Goal: Task Accomplishment & Management: Use online tool/utility

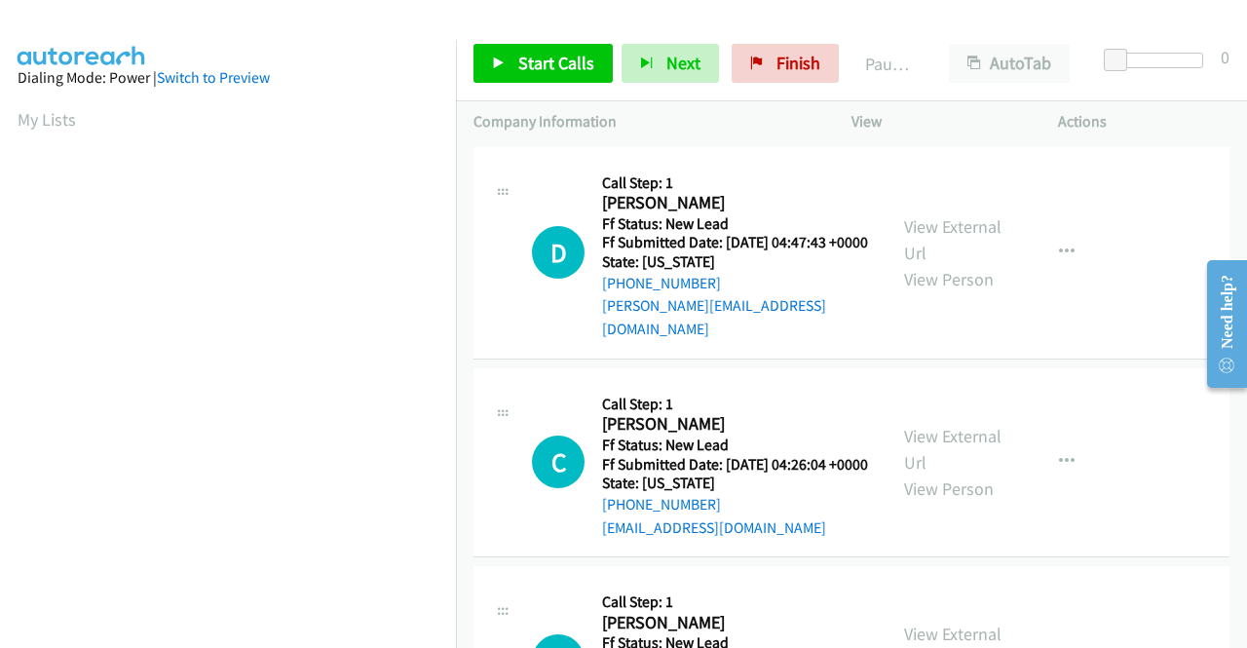
click at [1221, 196] on td "D Callback Scheduled Call Step: 1 [PERSON_NAME] America/New_York Ff Status: New…" at bounding box center [851, 252] width 791 height 221
click at [972, 222] on link "View External Url" at bounding box center [952, 239] width 97 height 49
click at [931, 433] on link "View External Url" at bounding box center [952, 449] width 97 height 49
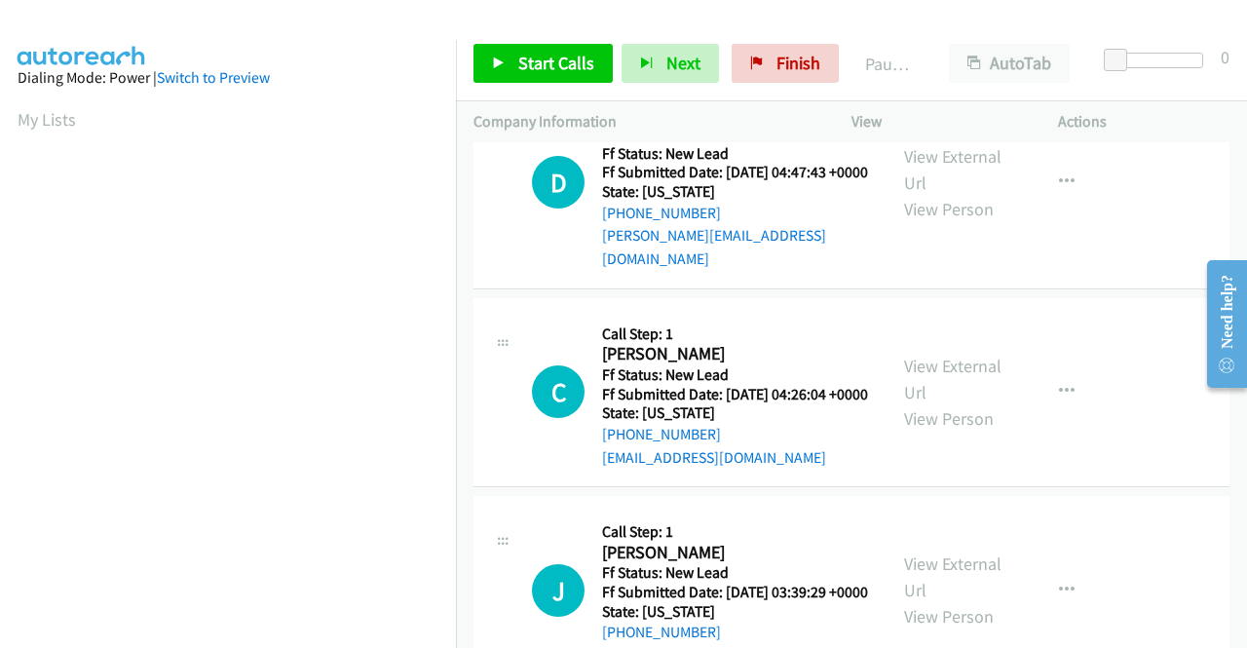
scroll to position [195, 0]
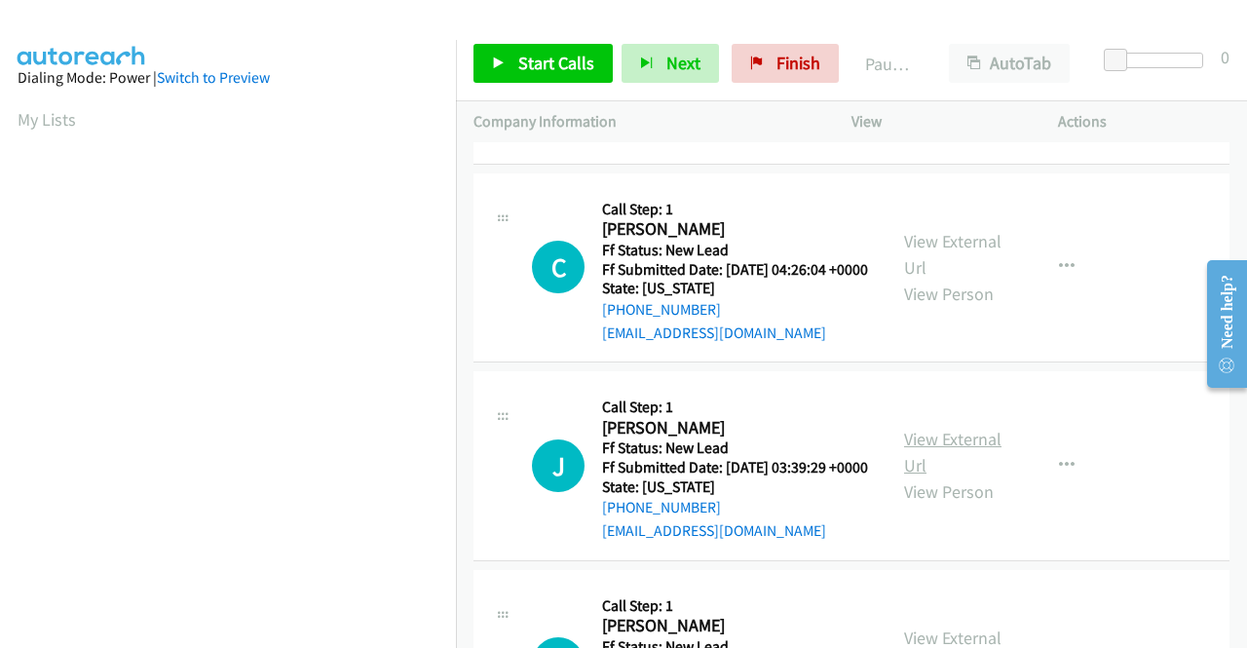
click at [957, 469] on link "View External Url" at bounding box center [952, 452] width 97 height 49
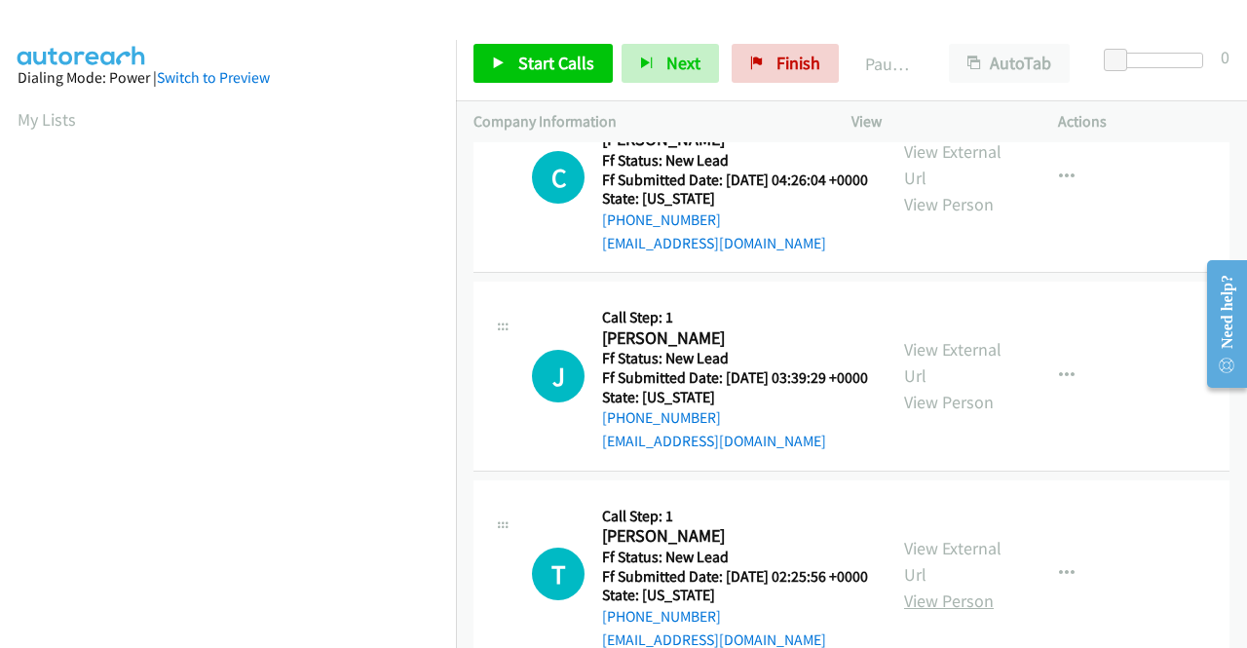
scroll to position [487, 0]
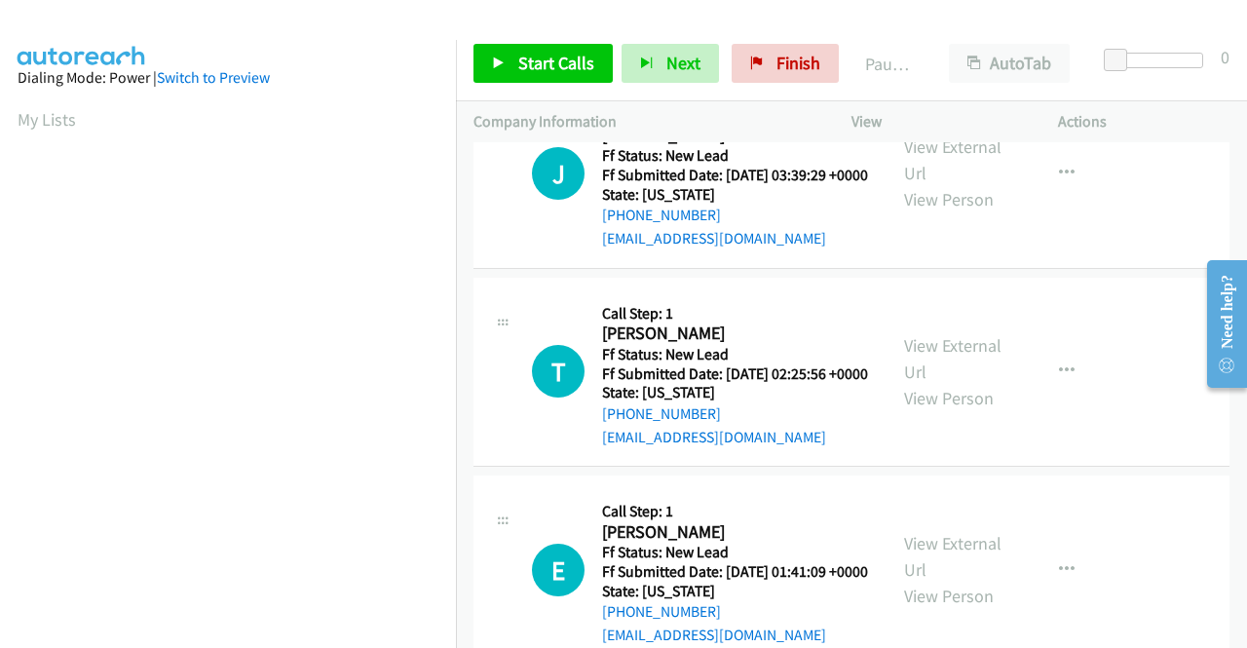
click at [967, 400] on div "View External Url View Person" at bounding box center [954, 371] width 101 height 79
click at [966, 383] on link "View External Url" at bounding box center [952, 358] width 97 height 49
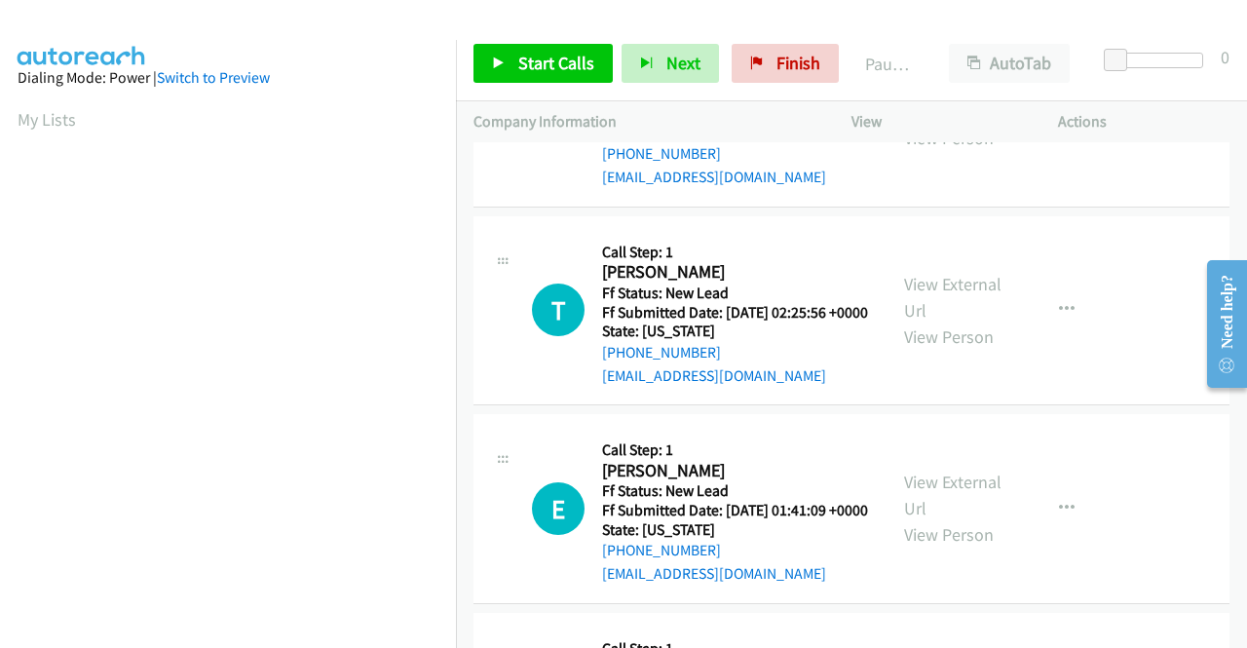
scroll to position [682, 0]
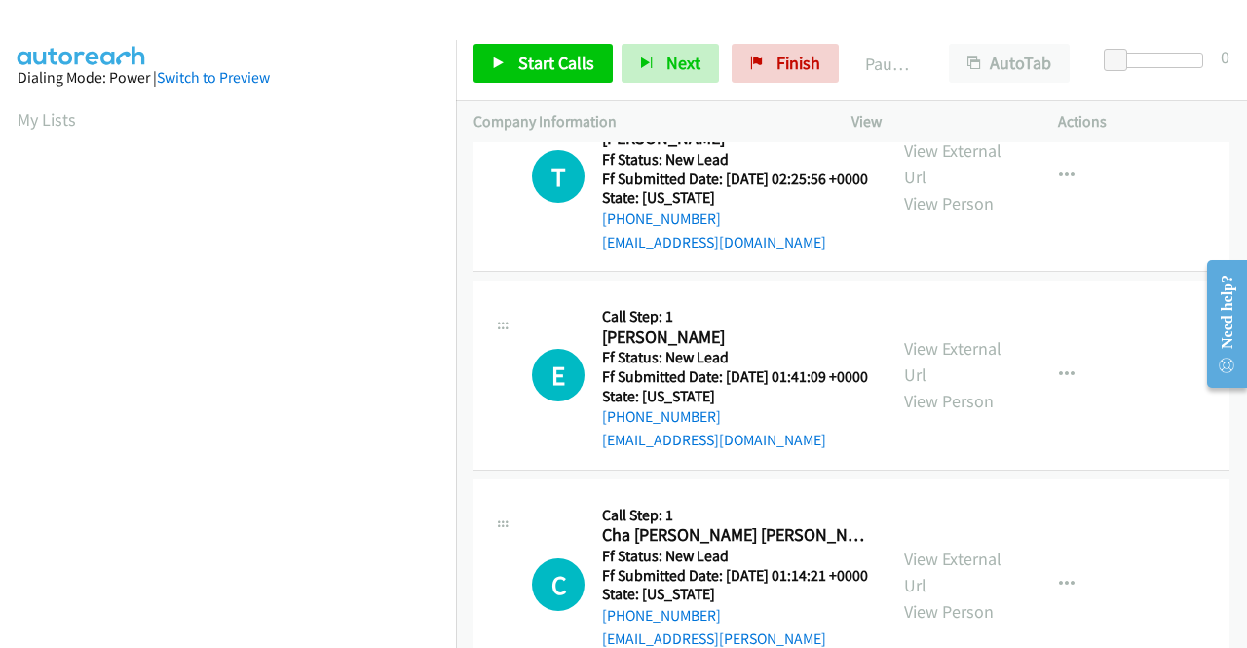
click at [951, 386] on link "View External Url" at bounding box center [952, 361] width 97 height 49
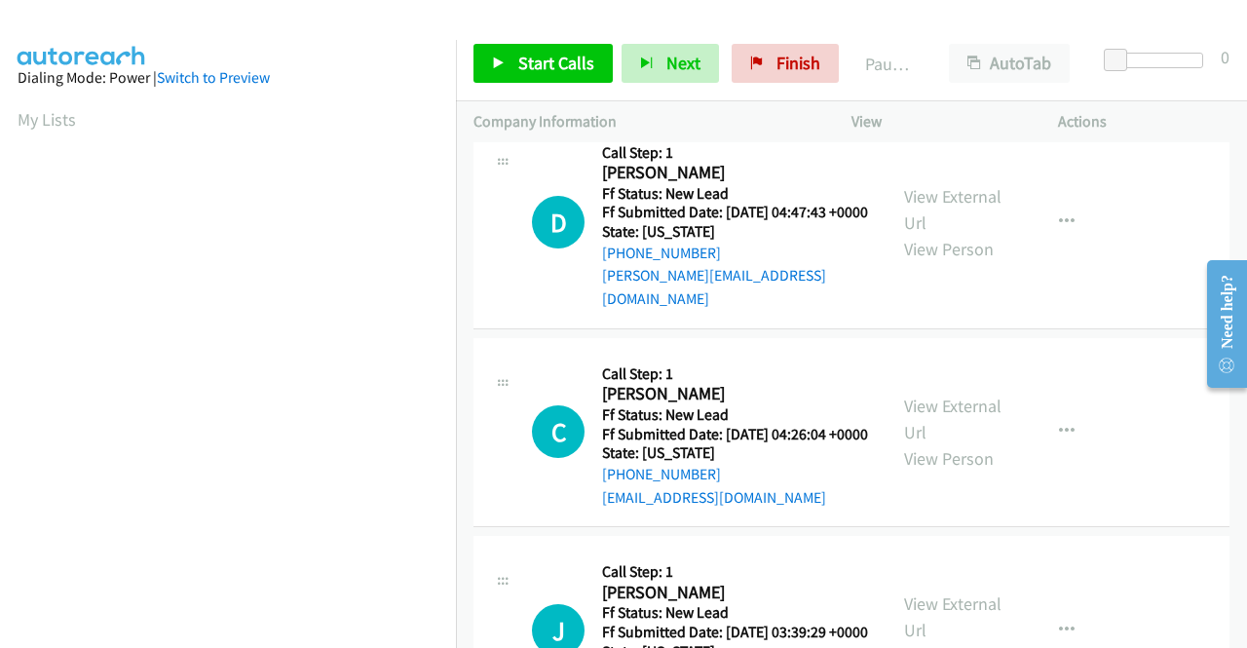
scroll to position [0, 0]
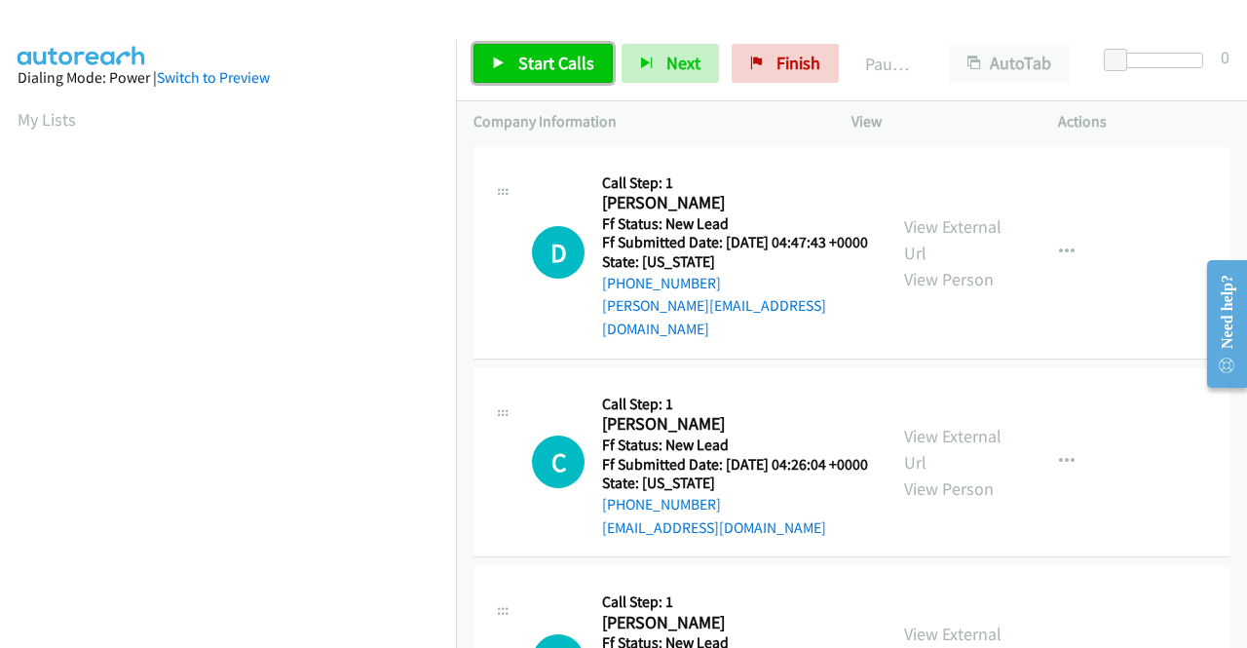
click at [562, 76] on link "Start Calls" at bounding box center [542, 63] width 139 height 39
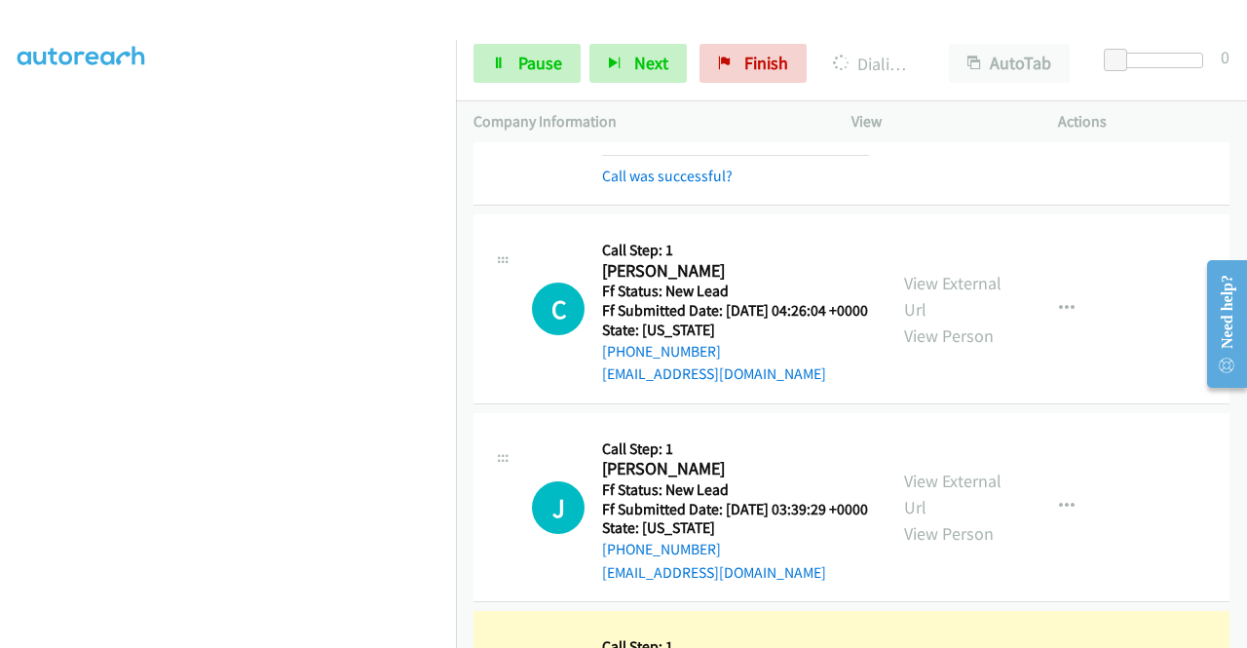
scroll to position [292, 0]
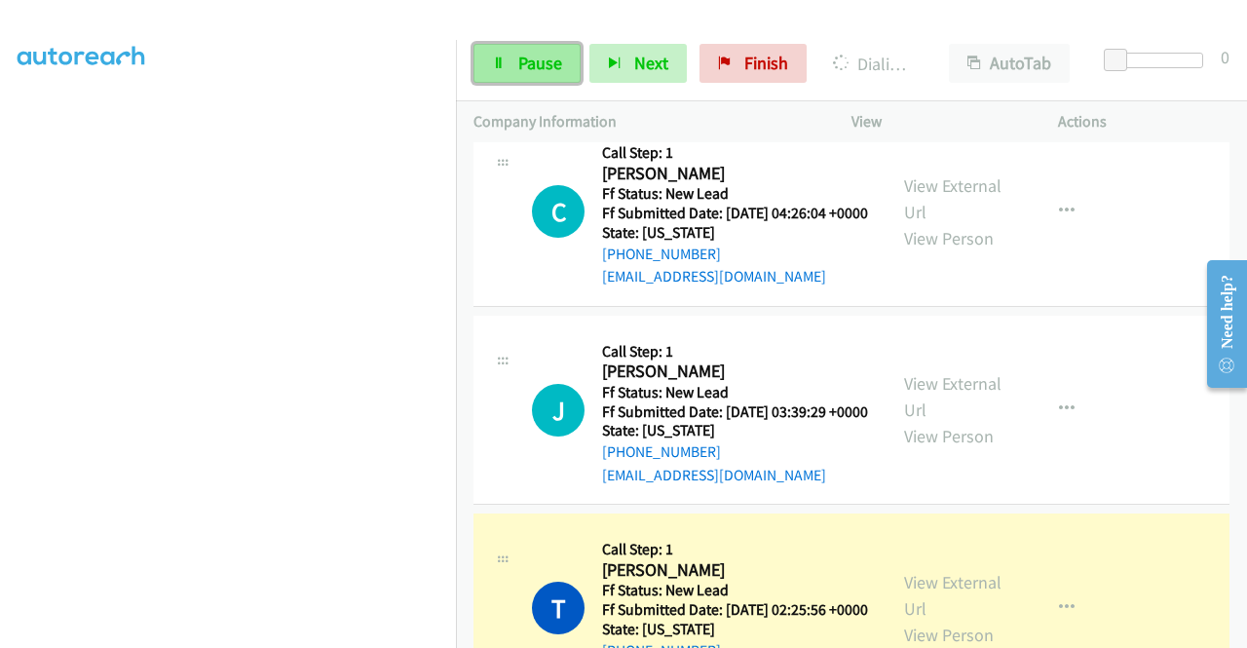
click at [518, 70] on span "Pause" at bounding box center [540, 63] width 44 height 22
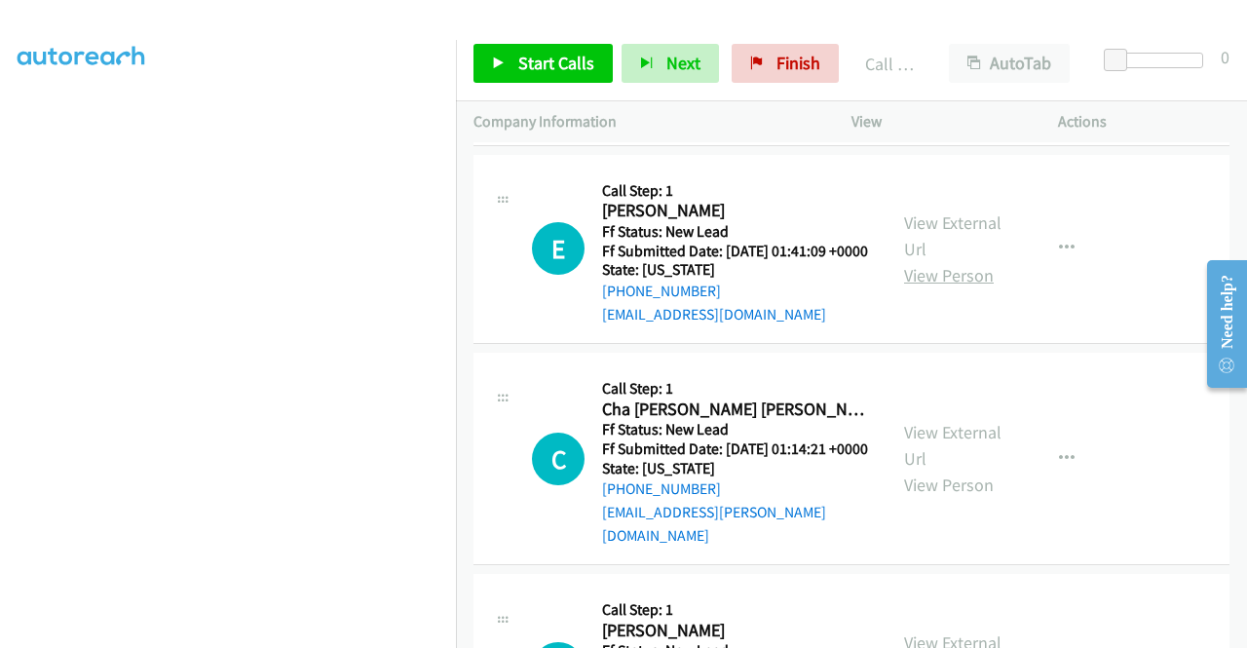
scroll to position [1071, 0]
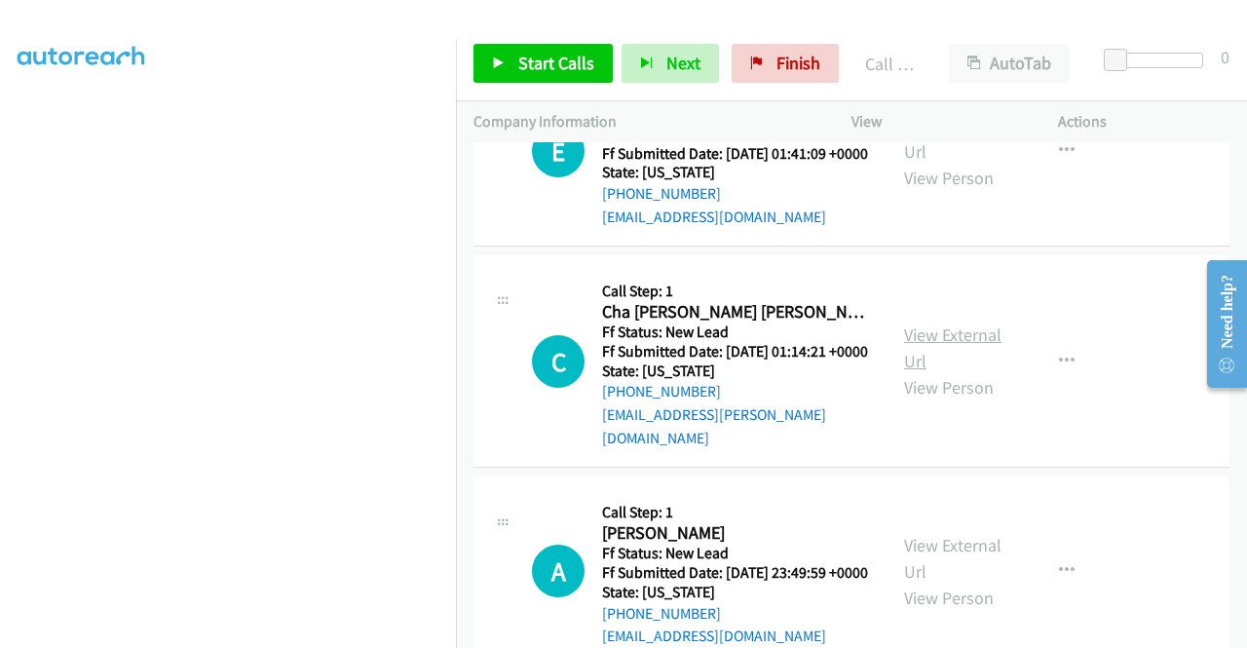
click at [921, 372] on link "View External Url" at bounding box center [952, 347] width 97 height 49
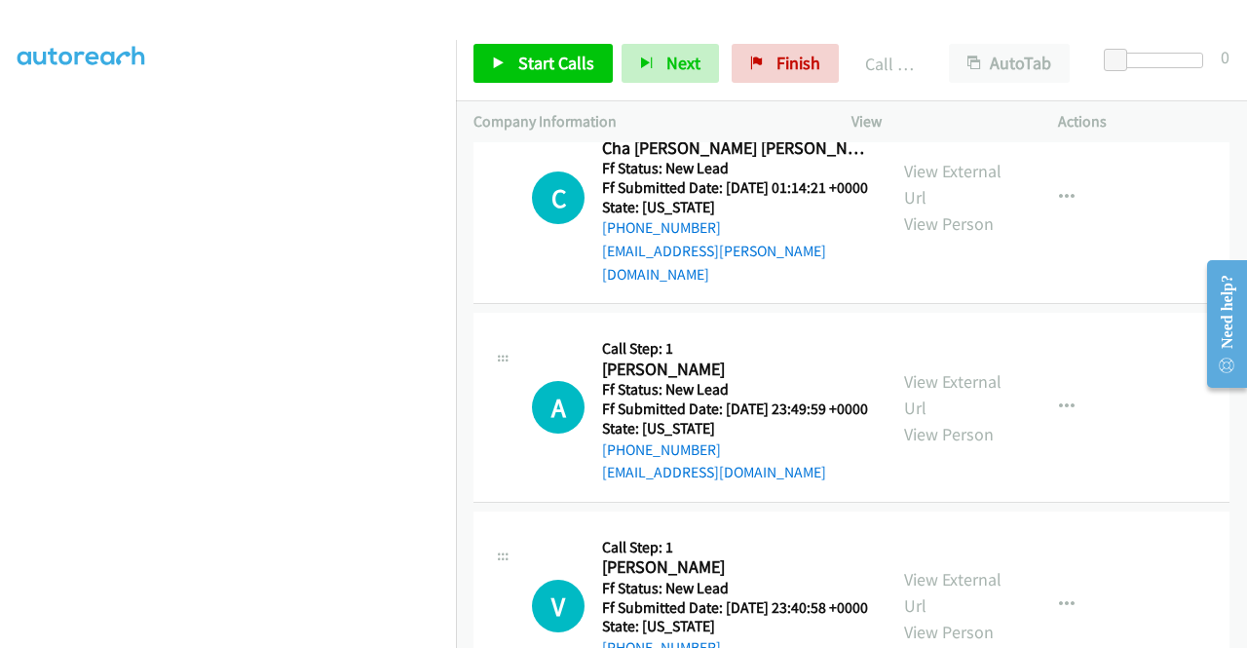
scroll to position [1266, 0]
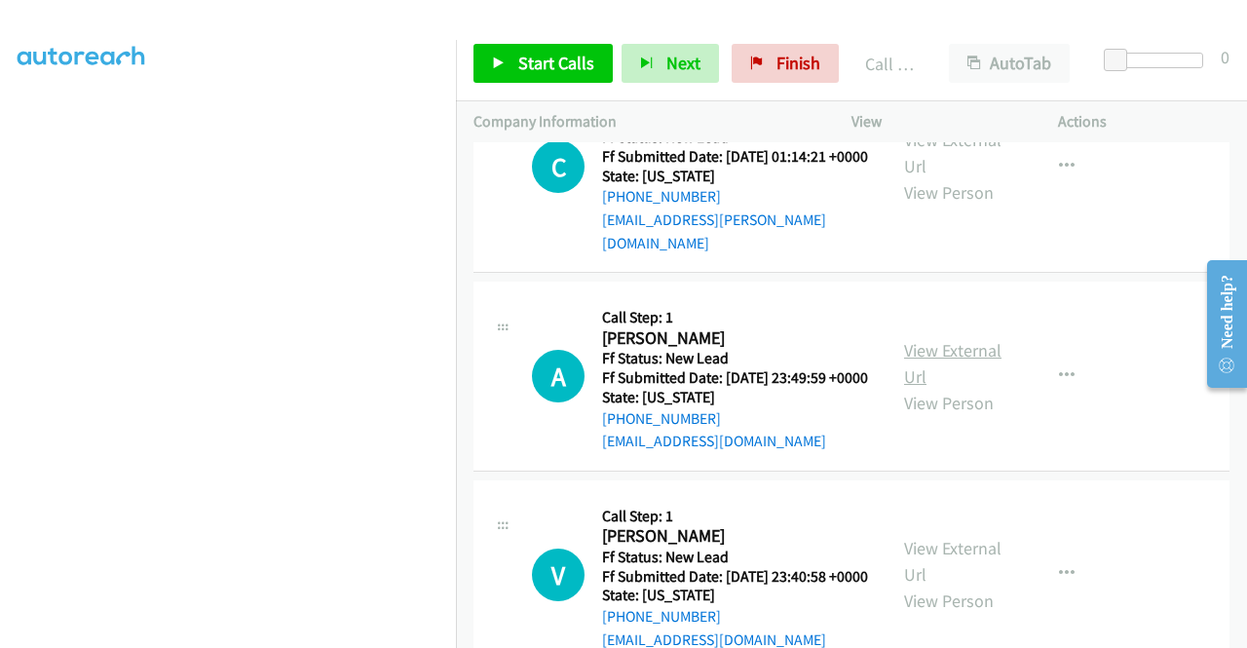
click at [940, 388] on link "View External Url" at bounding box center [952, 363] width 97 height 49
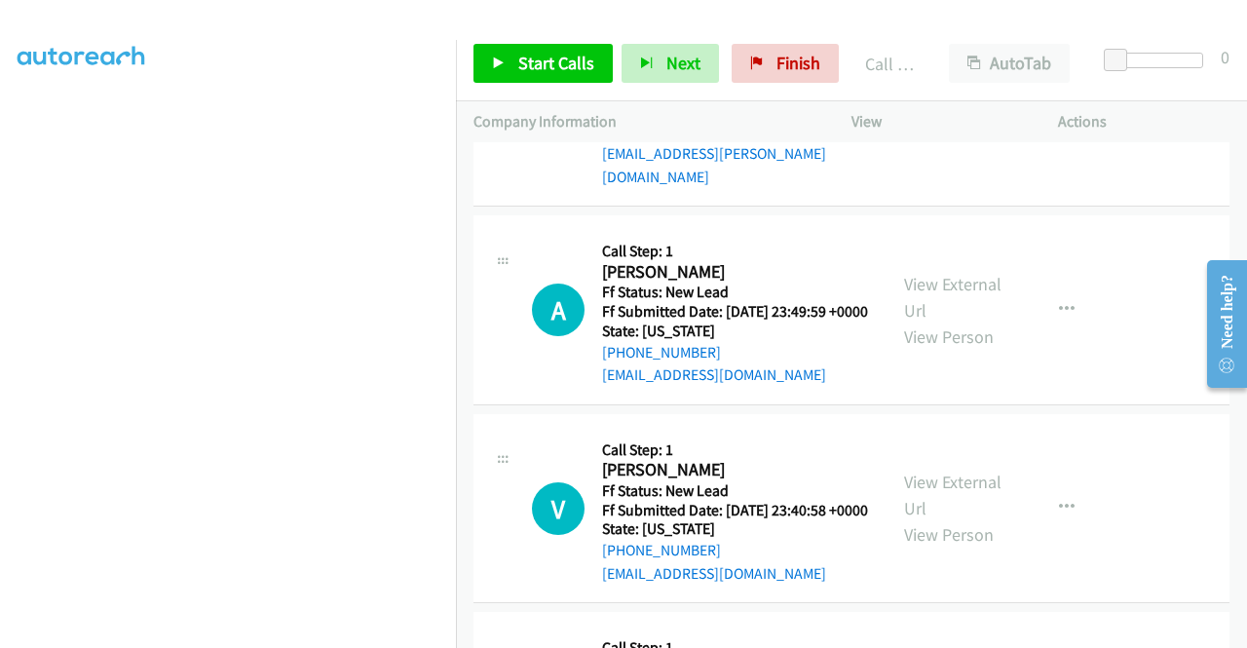
scroll to position [1364, 0]
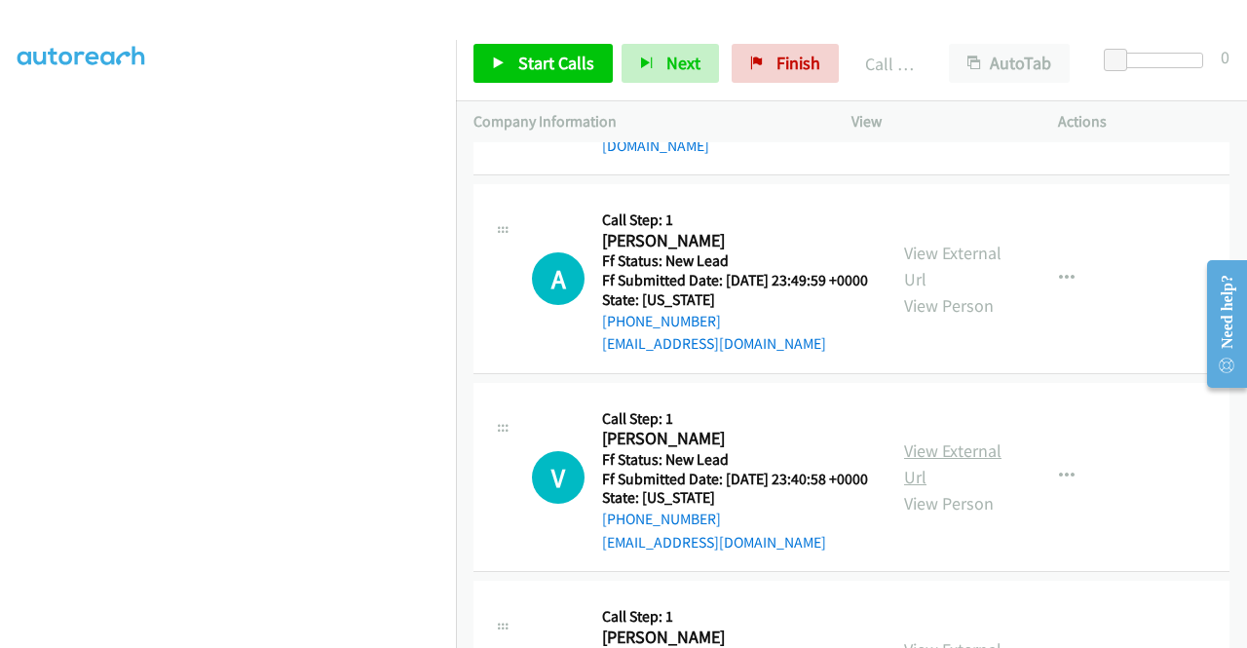
click at [929, 488] on link "View External Url" at bounding box center [952, 463] width 97 height 49
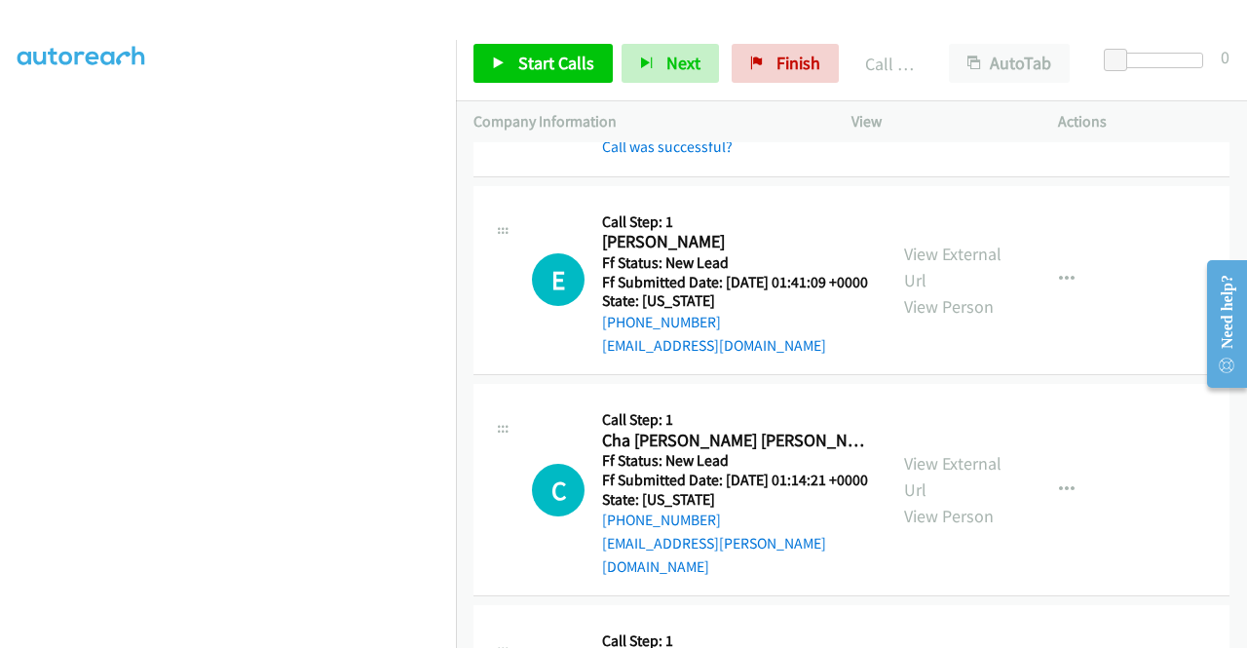
scroll to position [974, 0]
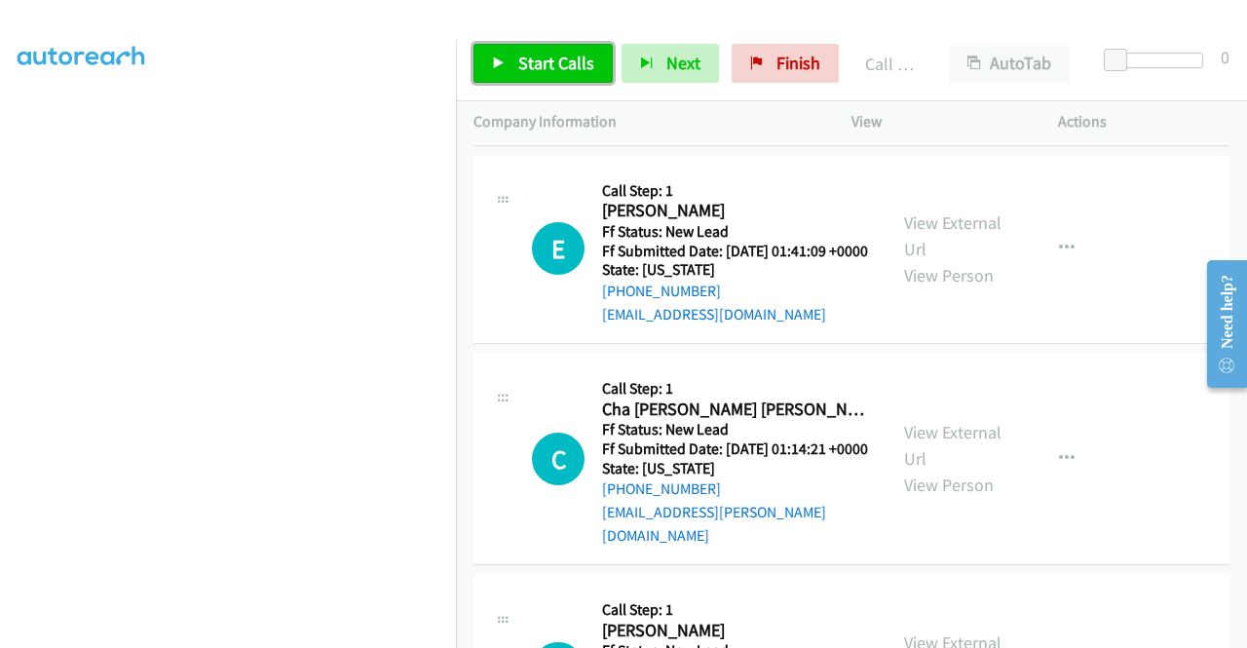
click at [540, 58] on span "Start Calls" at bounding box center [556, 63] width 76 height 22
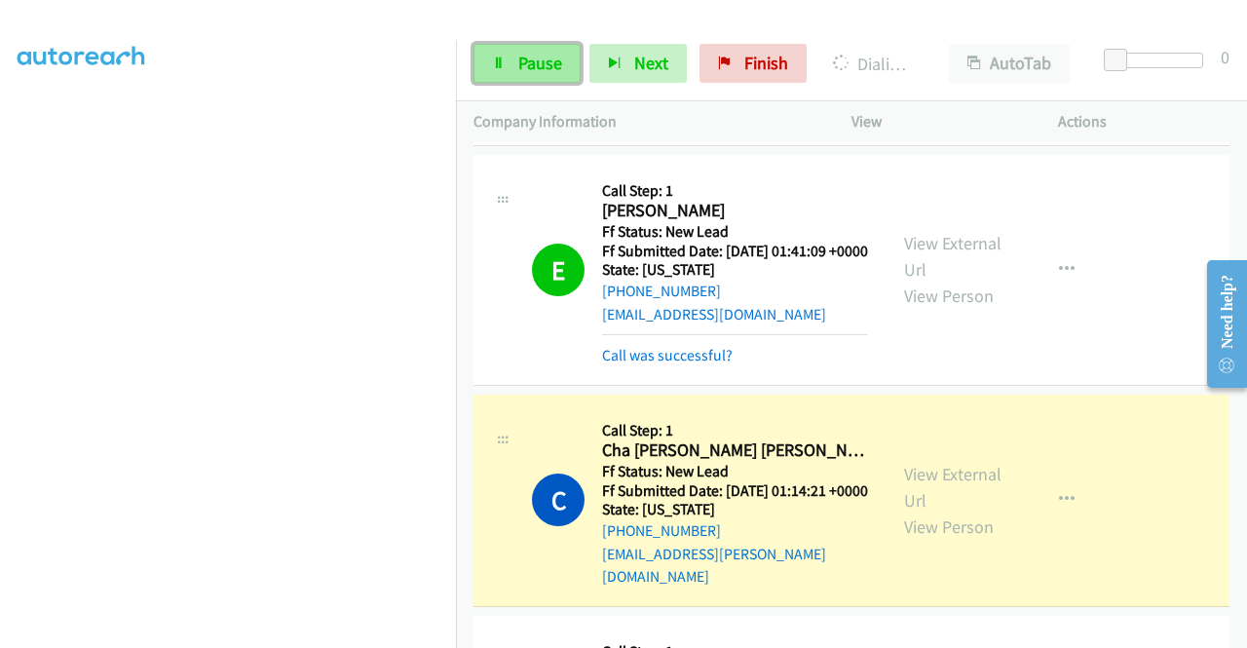
click at [535, 63] on span "Pause" at bounding box center [540, 63] width 44 height 22
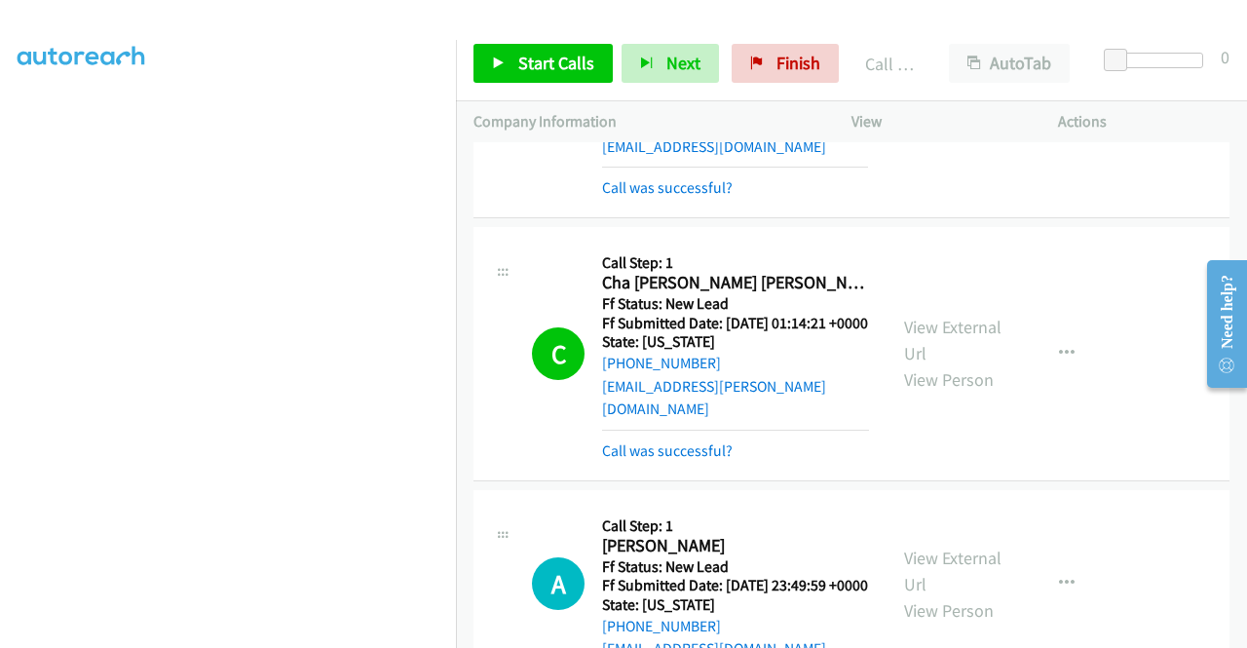
scroll to position [1169, 0]
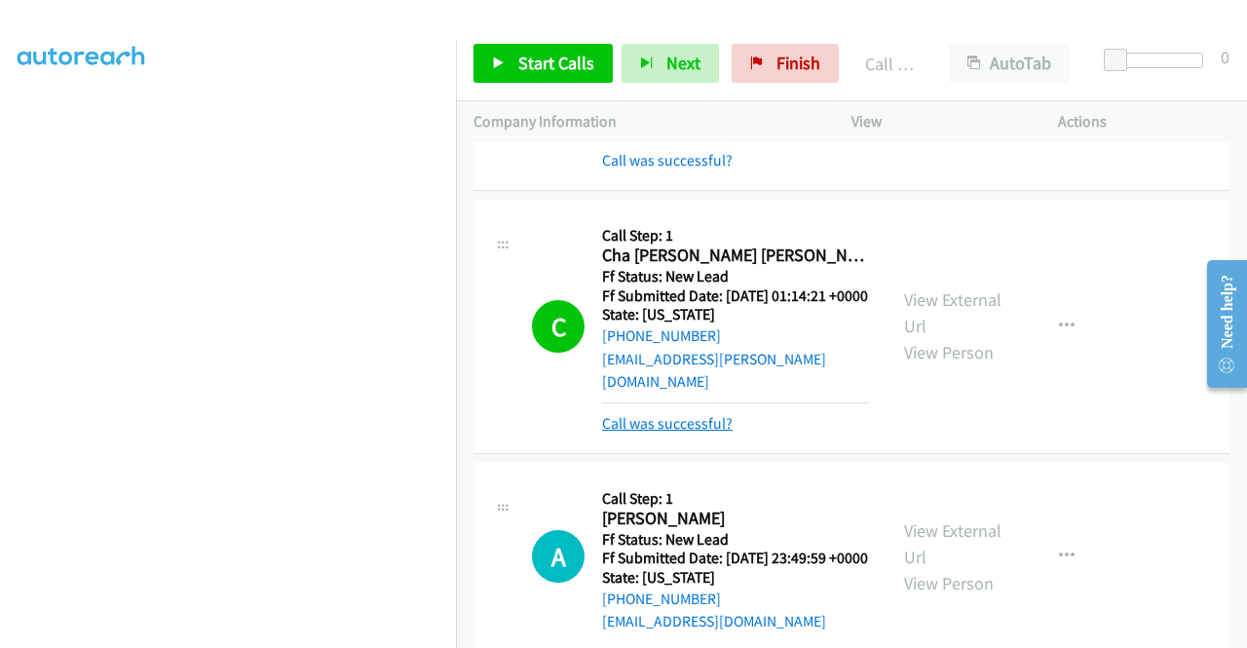
click at [713, 432] on link "Call was successful?" at bounding box center [667, 423] width 131 height 19
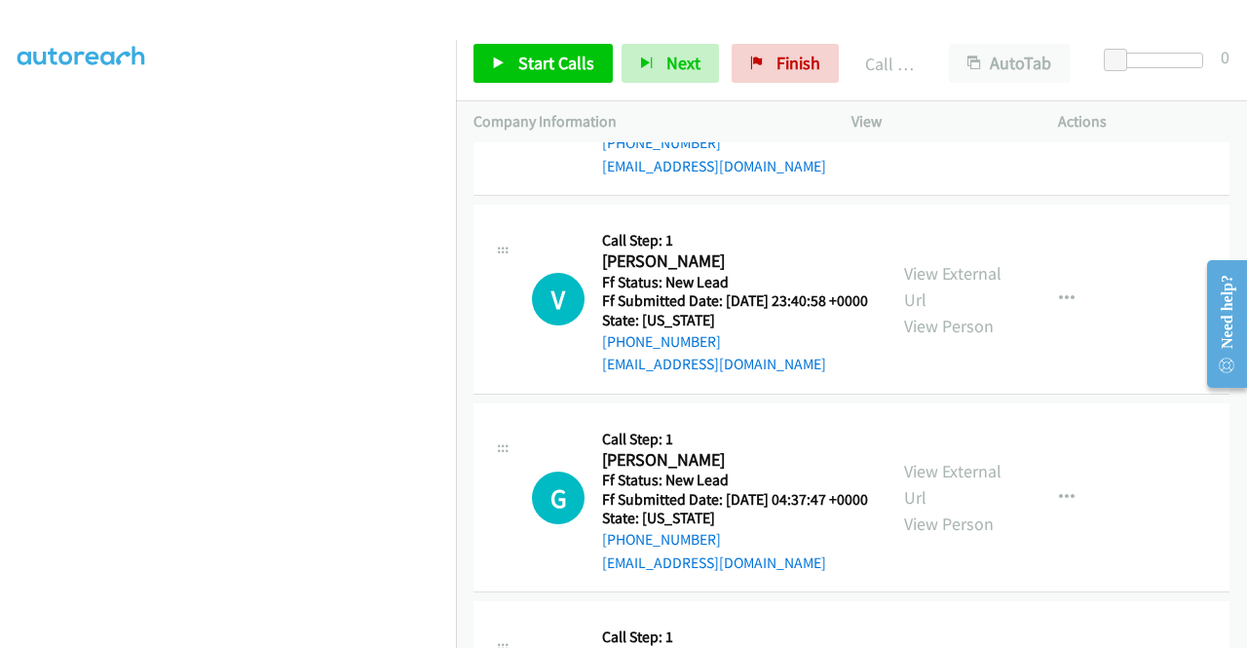
scroll to position [1656, 0]
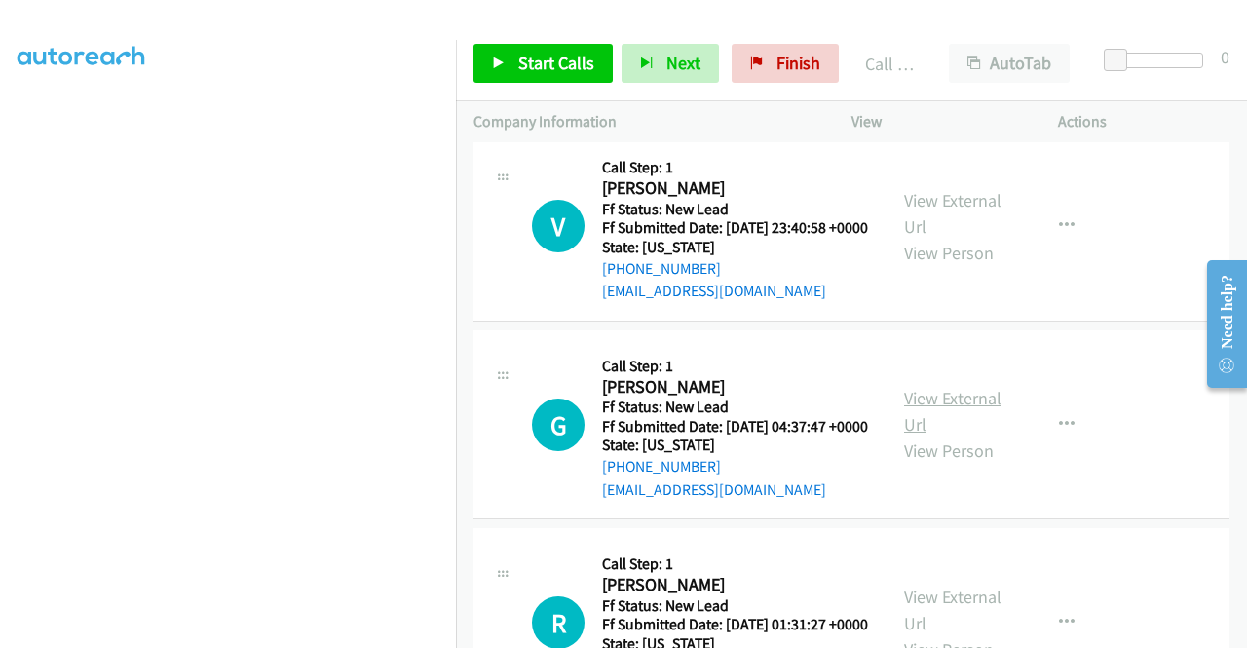
click at [946, 435] on link "View External Url" at bounding box center [952, 411] width 97 height 49
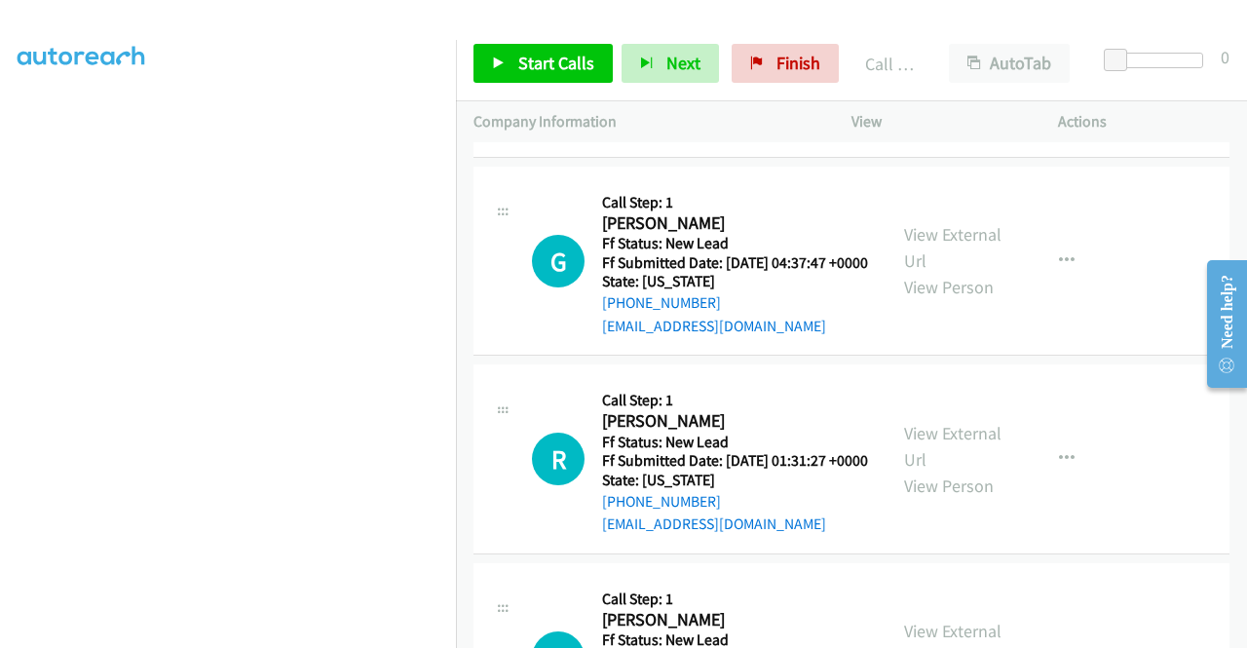
scroll to position [1851, 0]
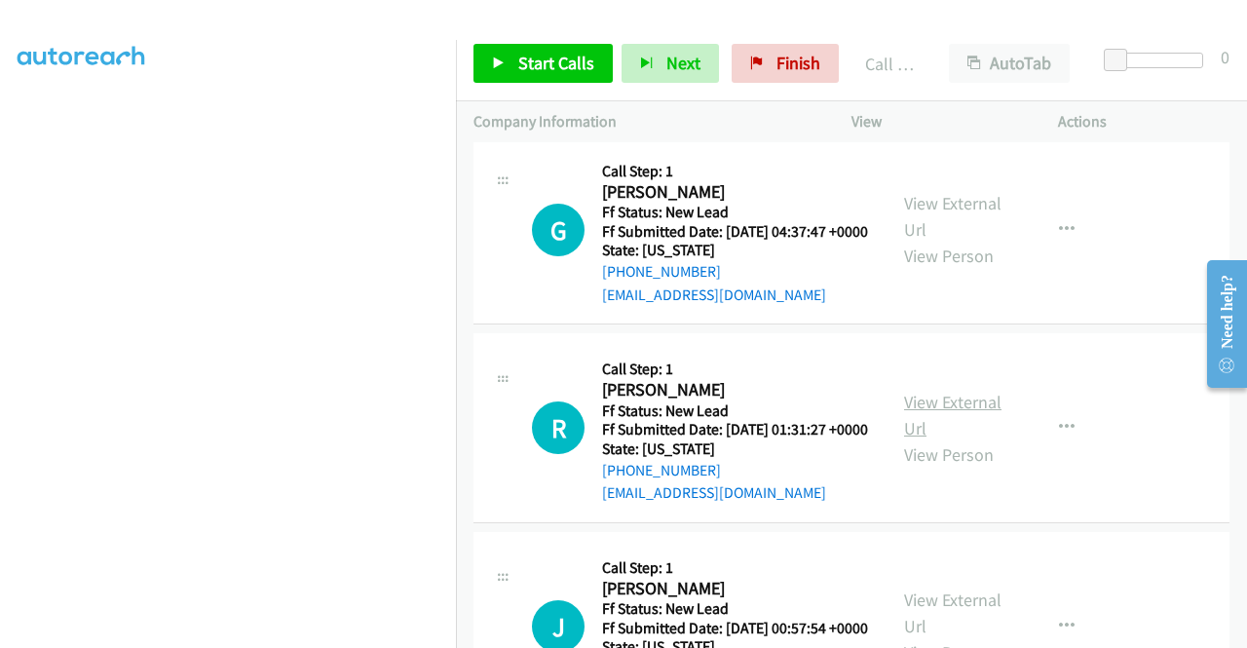
click at [953, 439] on link "View External Url" at bounding box center [952, 415] width 97 height 49
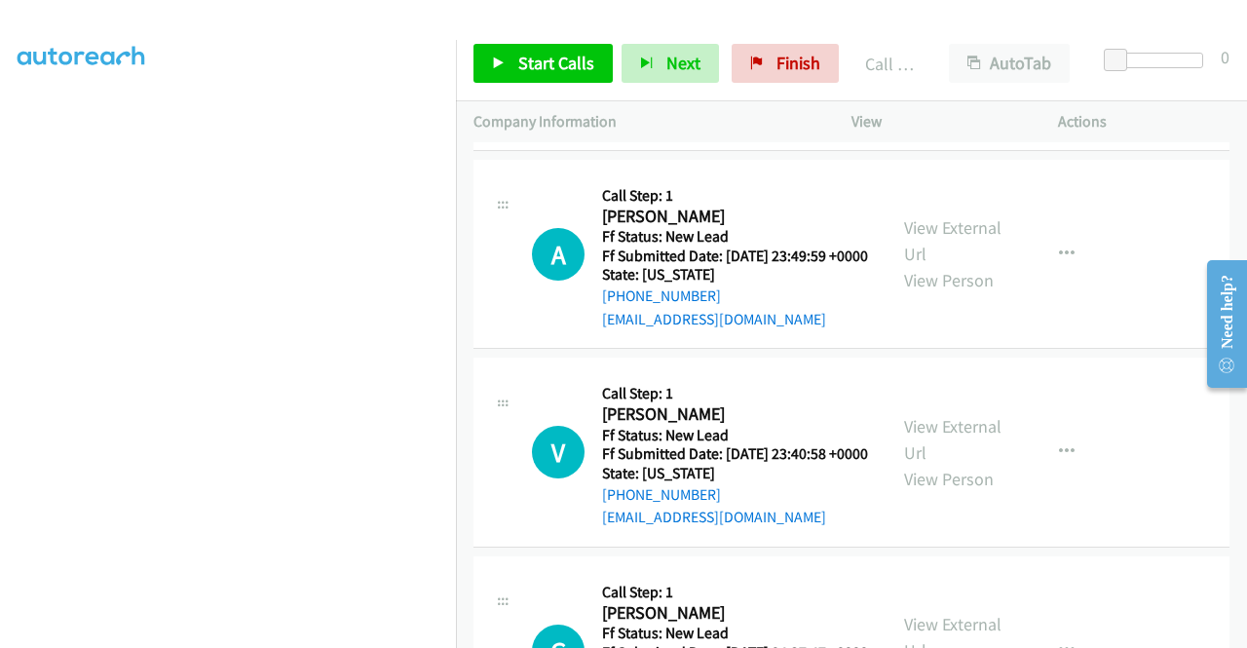
scroll to position [1461, 0]
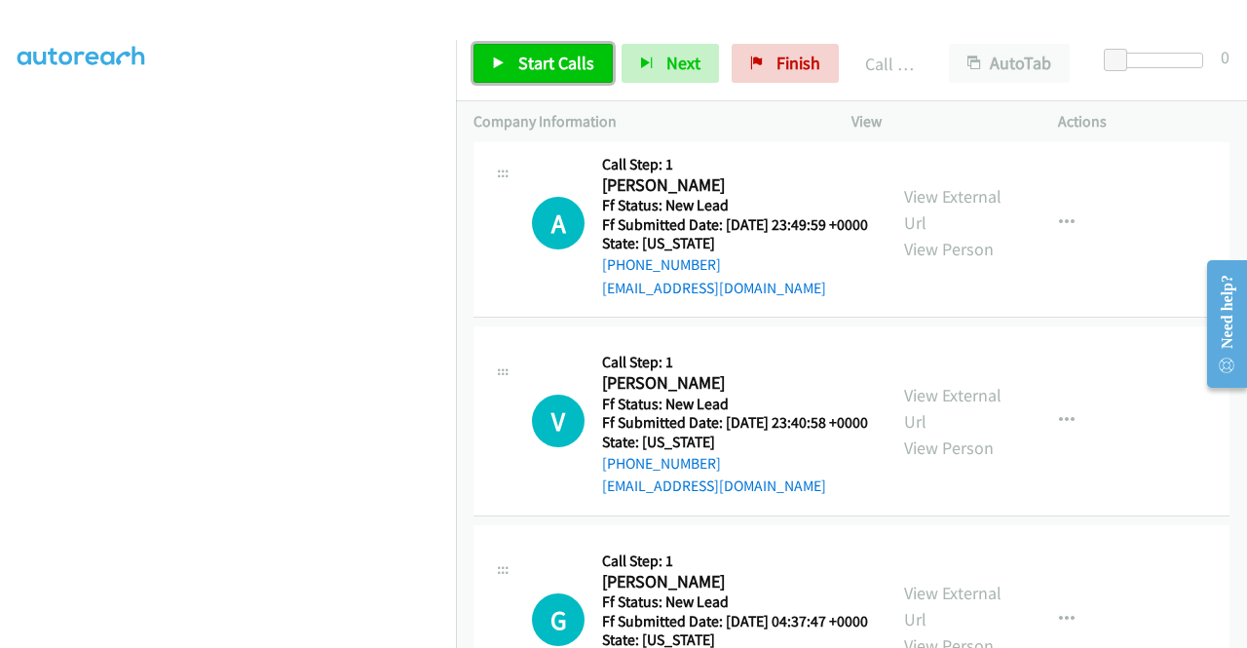
click at [543, 65] on span "Start Calls" at bounding box center [556, 63] width 76 height 22
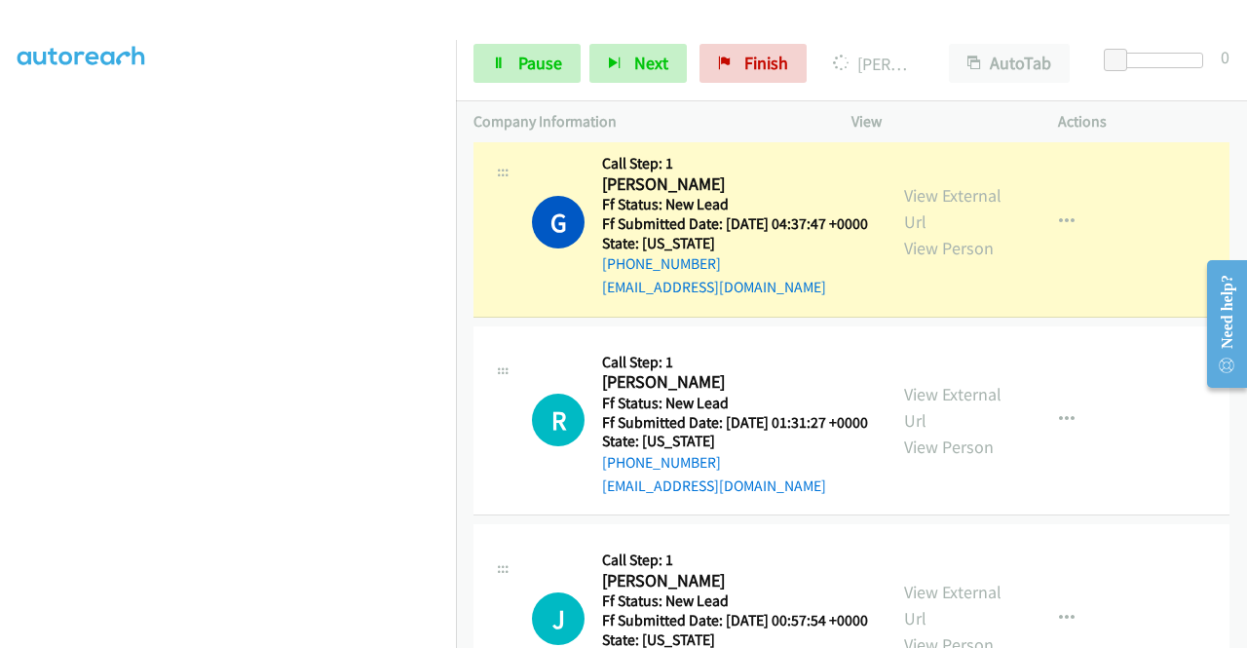
scroll to position [2143, 0]
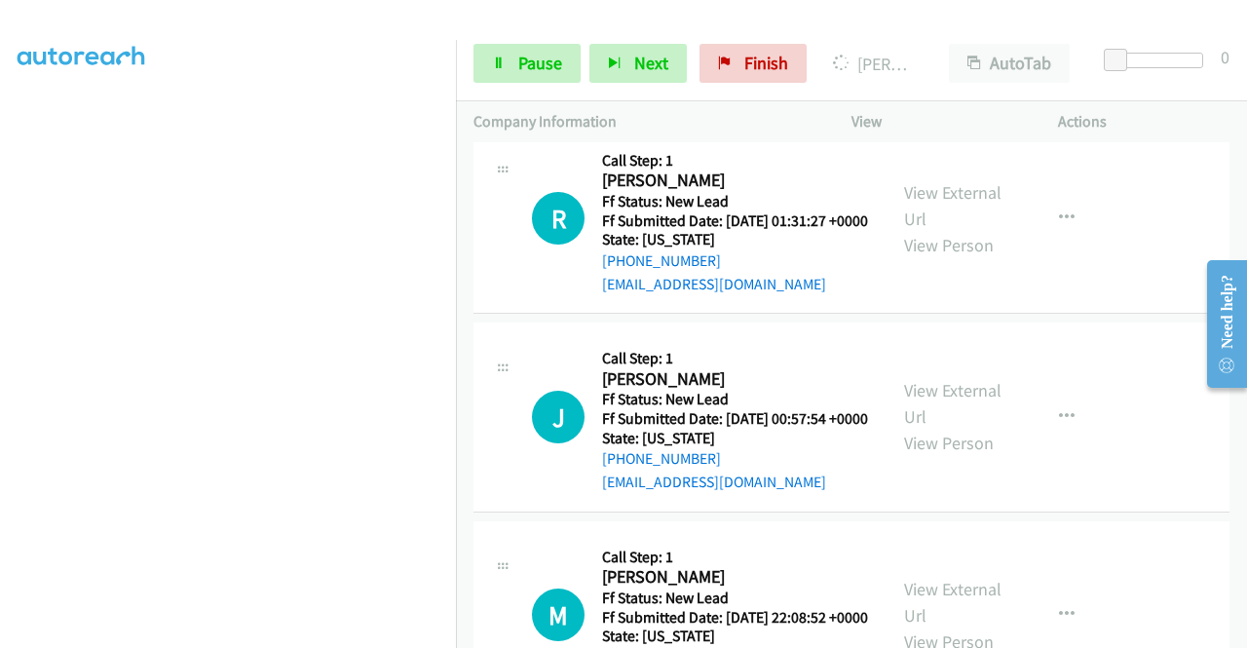
click at [953, 456] on div "View External Url View Person" at bounding box center [954, 416] width 101 height 79
click at [948, 428] on link "View External Url" at bounding box center [952, 403] width 97 height 49
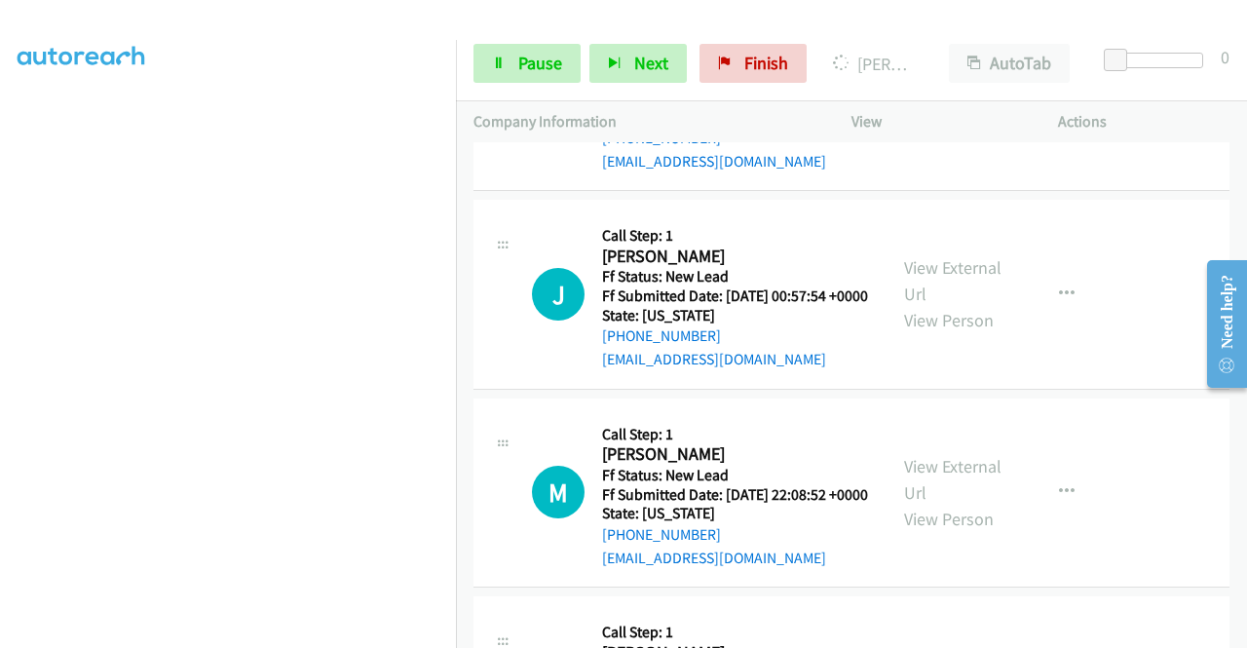
scroll to position [2337, 0]
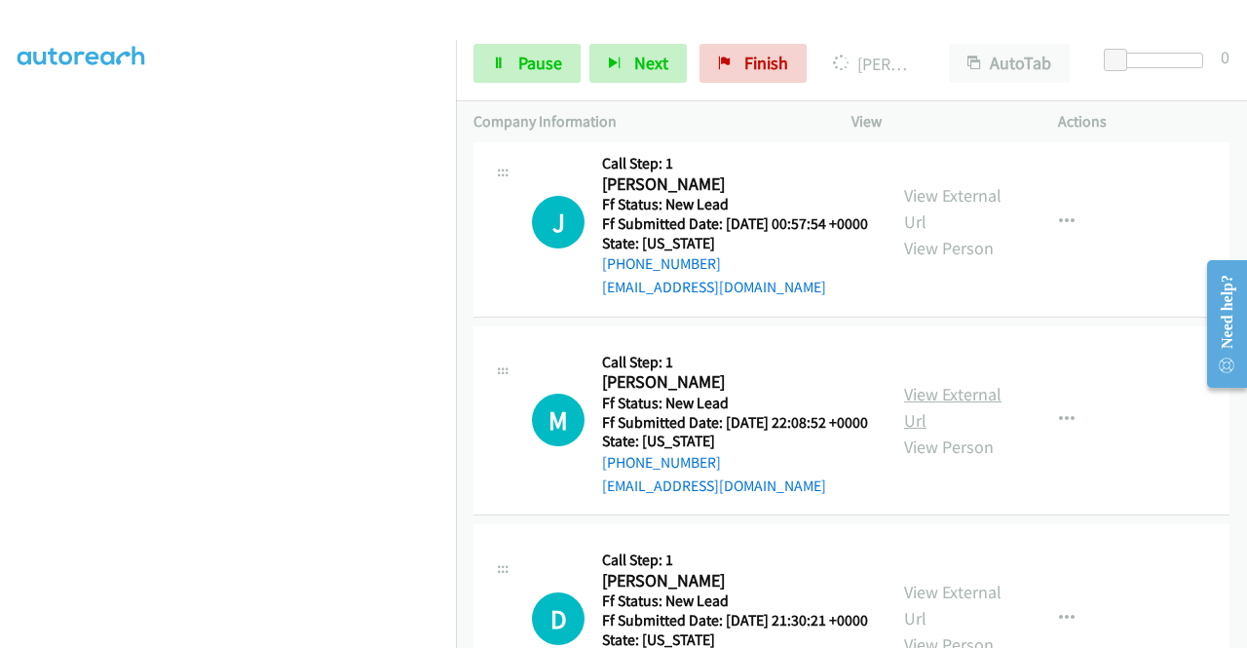
click at [943, 431] on link "View External Url" at bounding box center [952, 407] width 97 height 49
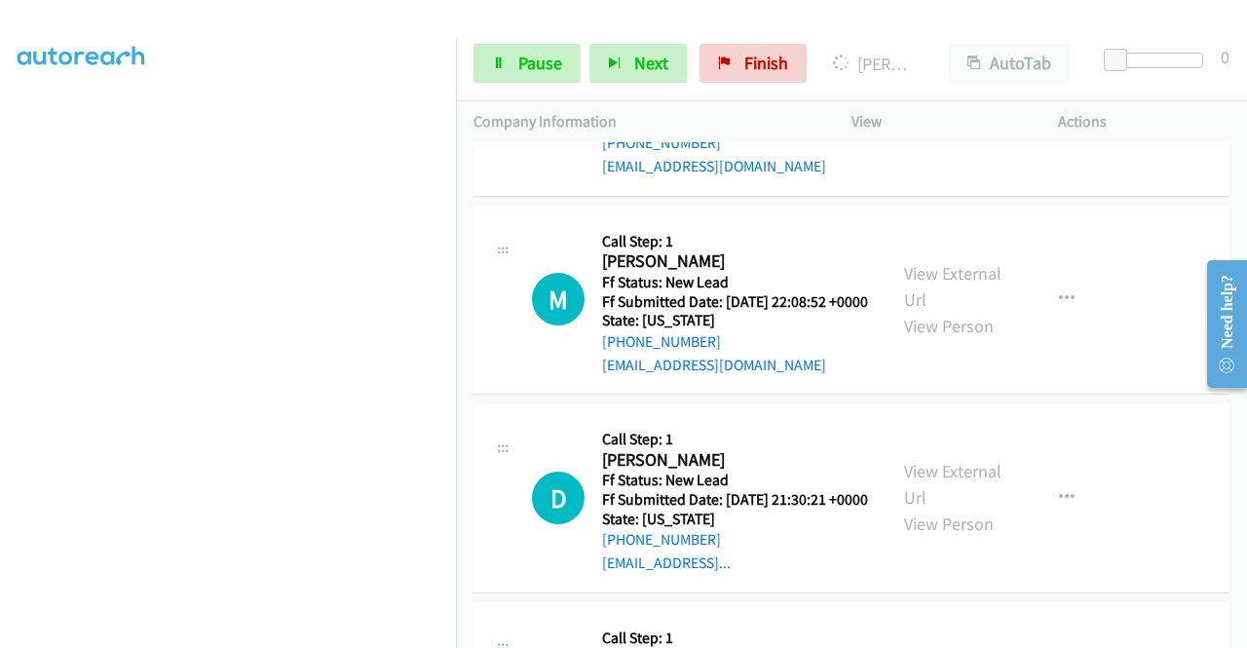
scroll to position [2630, 0]
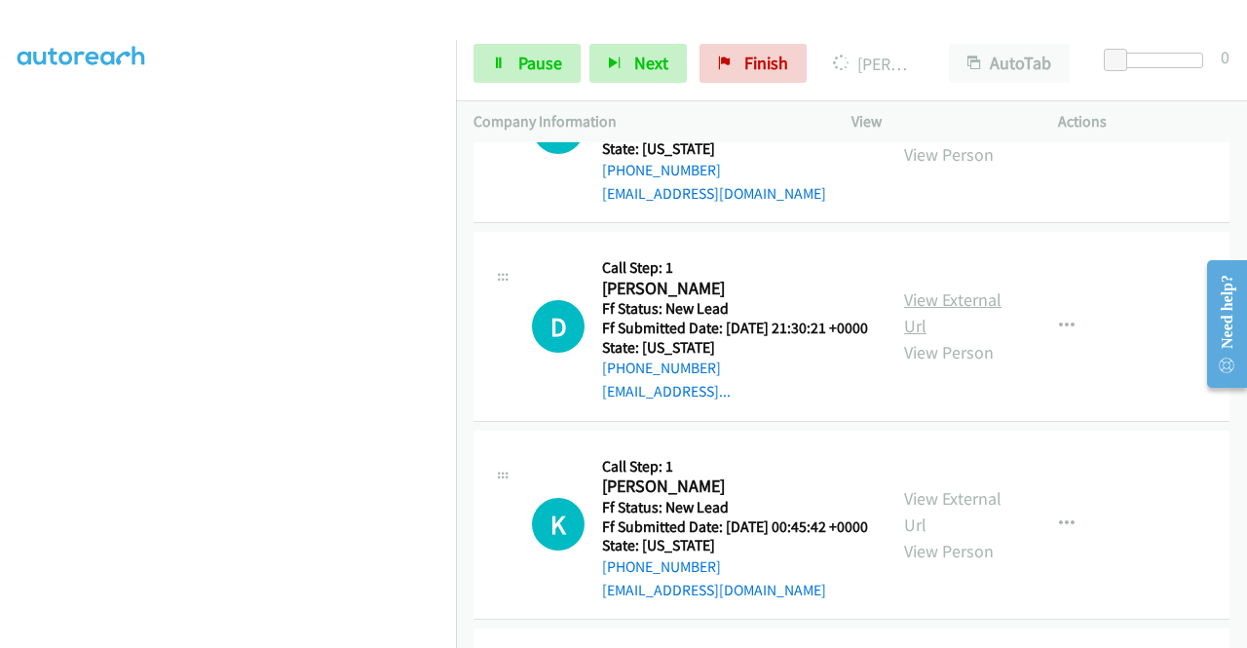
click at [934, 337] on link "View External Url" at bounding box center [952, 312] width 97 height 49
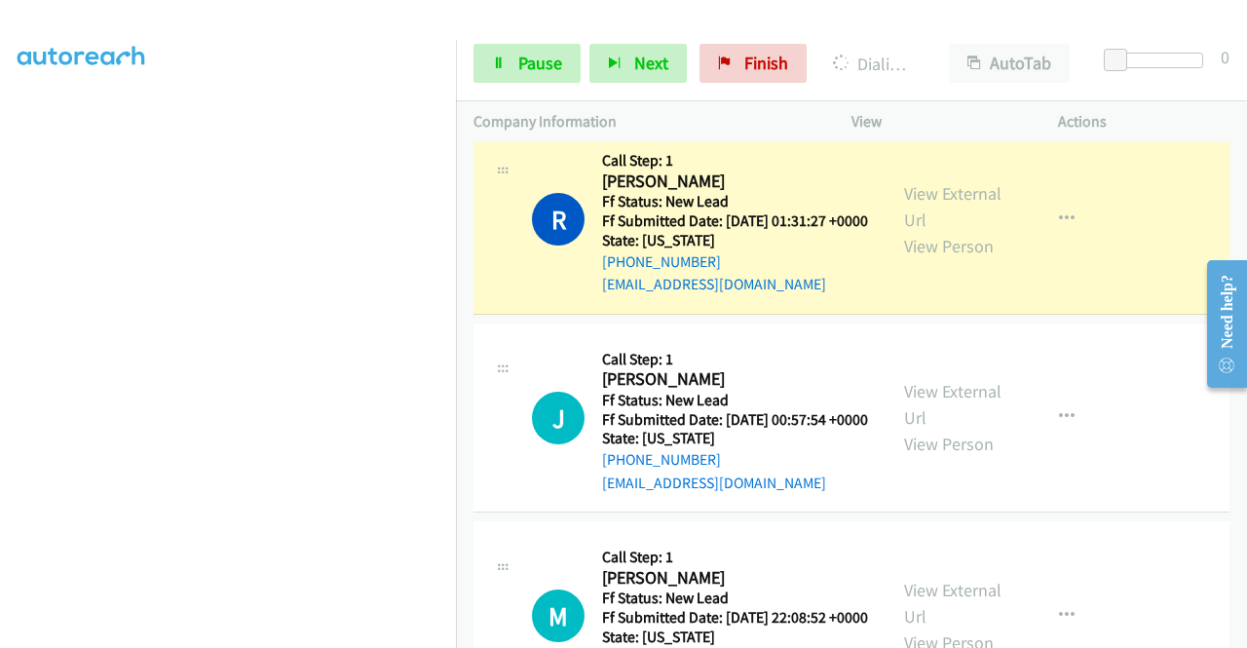
scroll to position [0, 0]
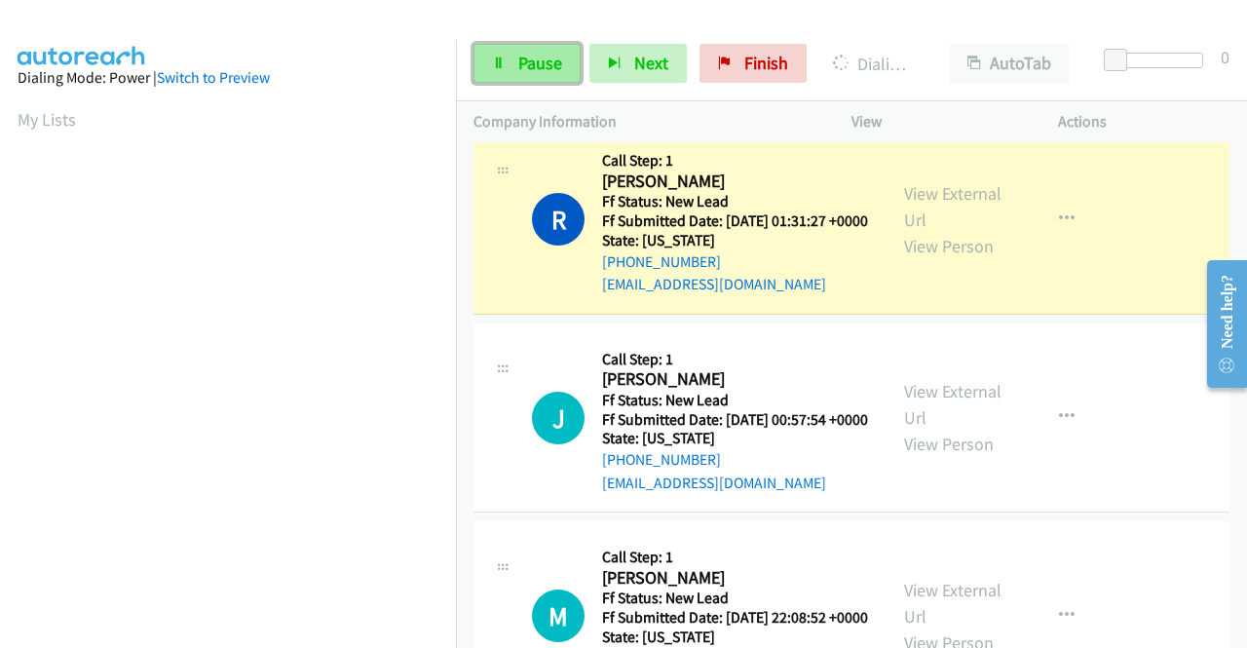
click at [514, 65] on link "Pause" at bounding box center [526, 63] width 107 height 39
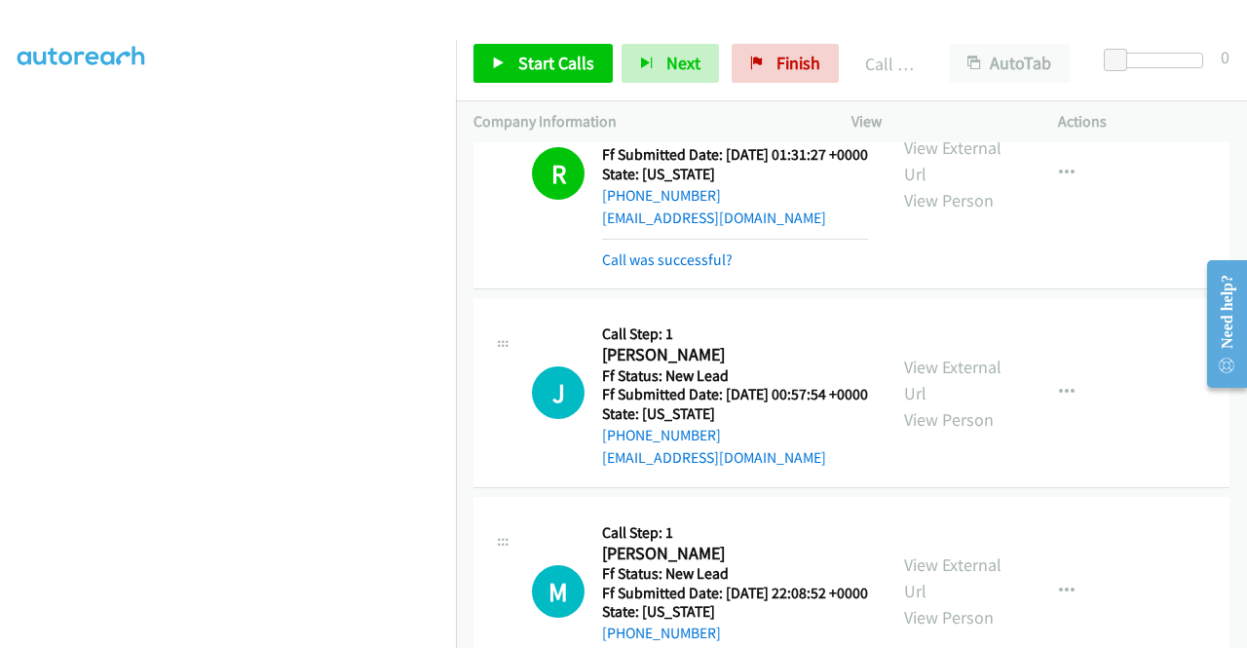
scroll to position [2281, 0]
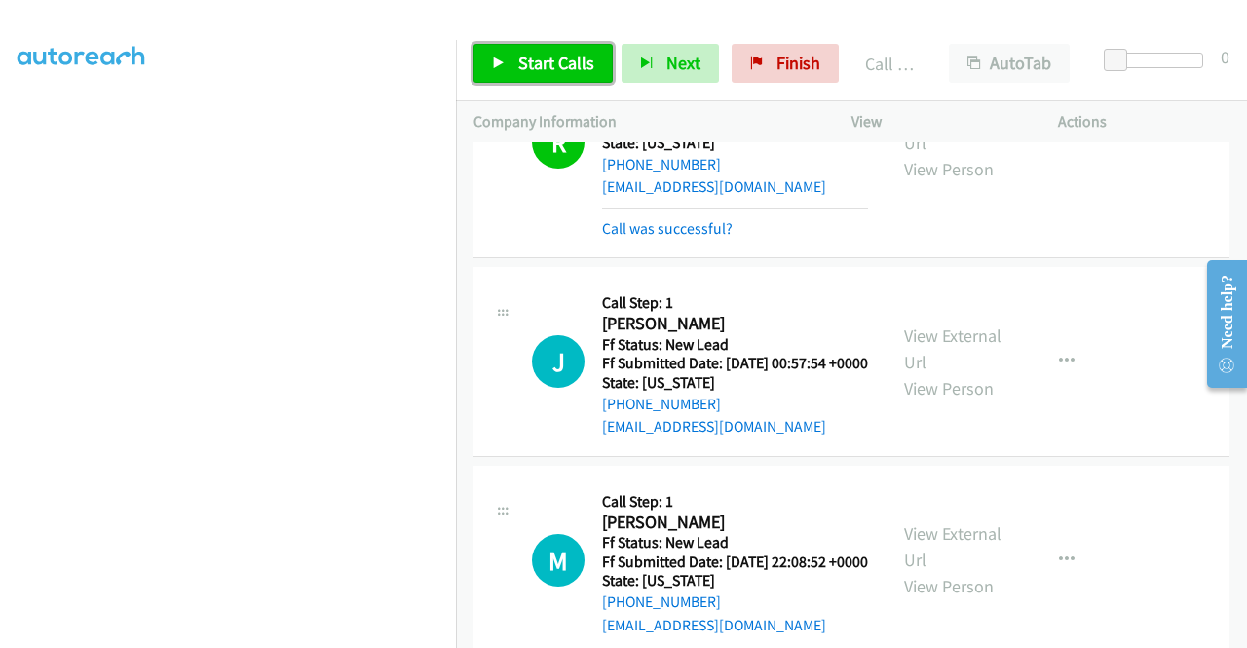
click at [565, 59] on span "Start Calls" at bounding box center [556, 63] width 76 height 22
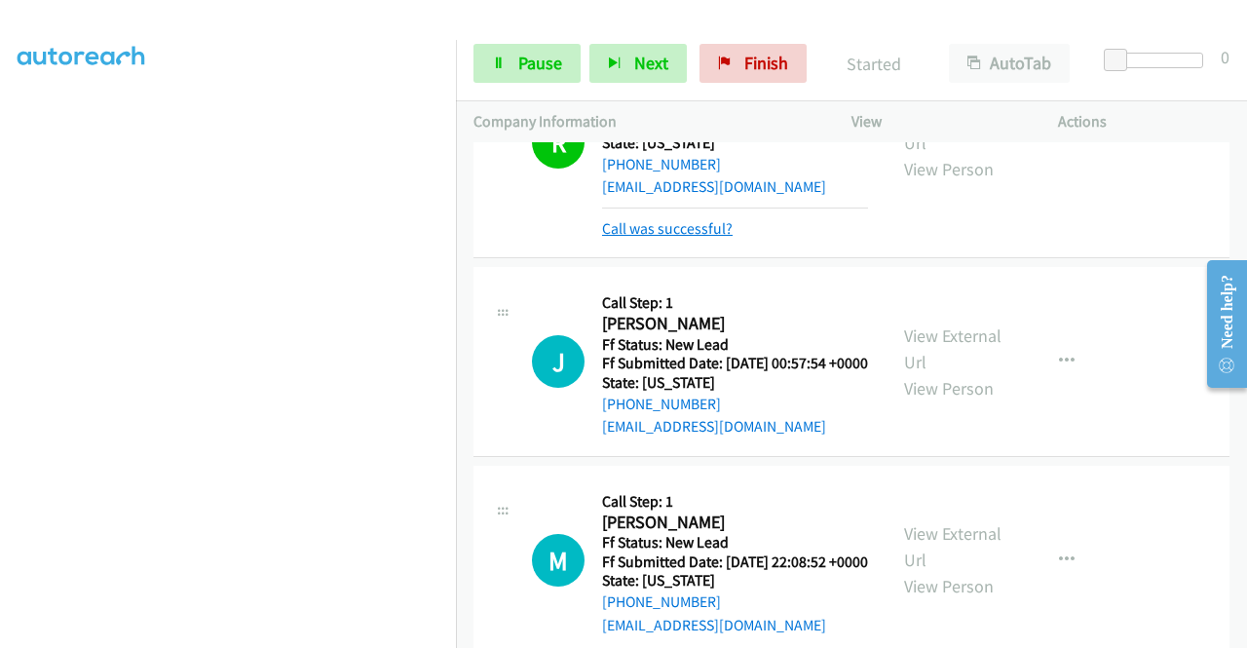
click at [684, 238] on link "Call was successful?" at bounding box center [667, 228] width 131 height 19
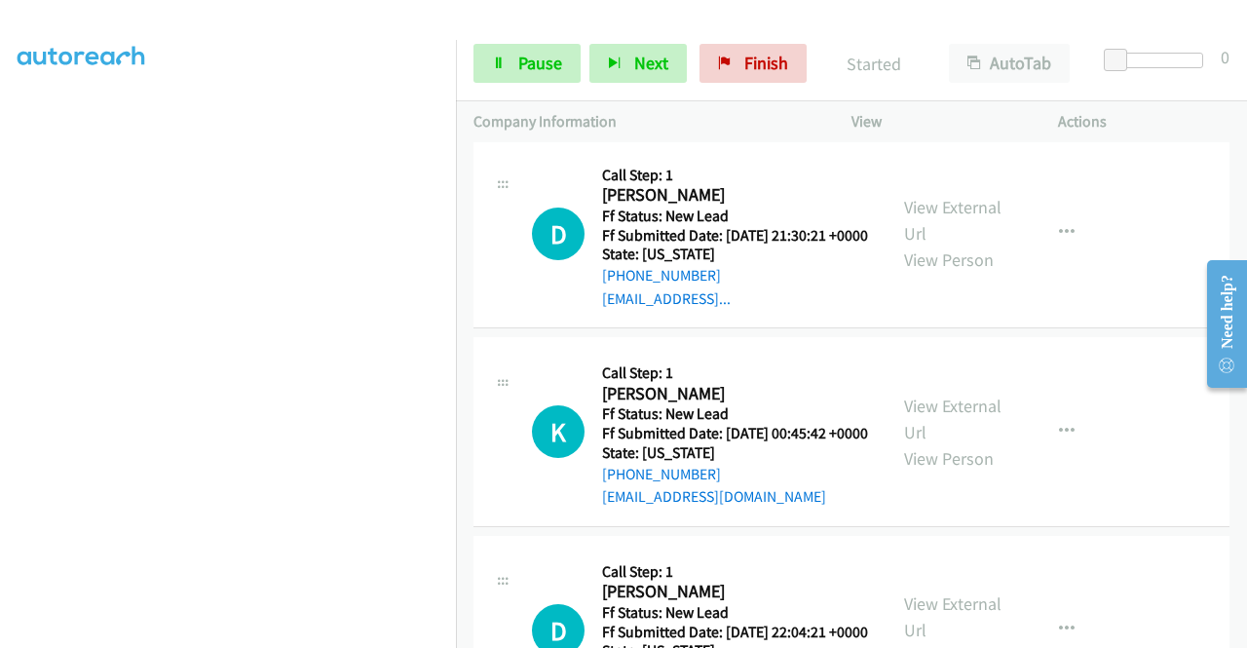
scroll to position [2768, 0]
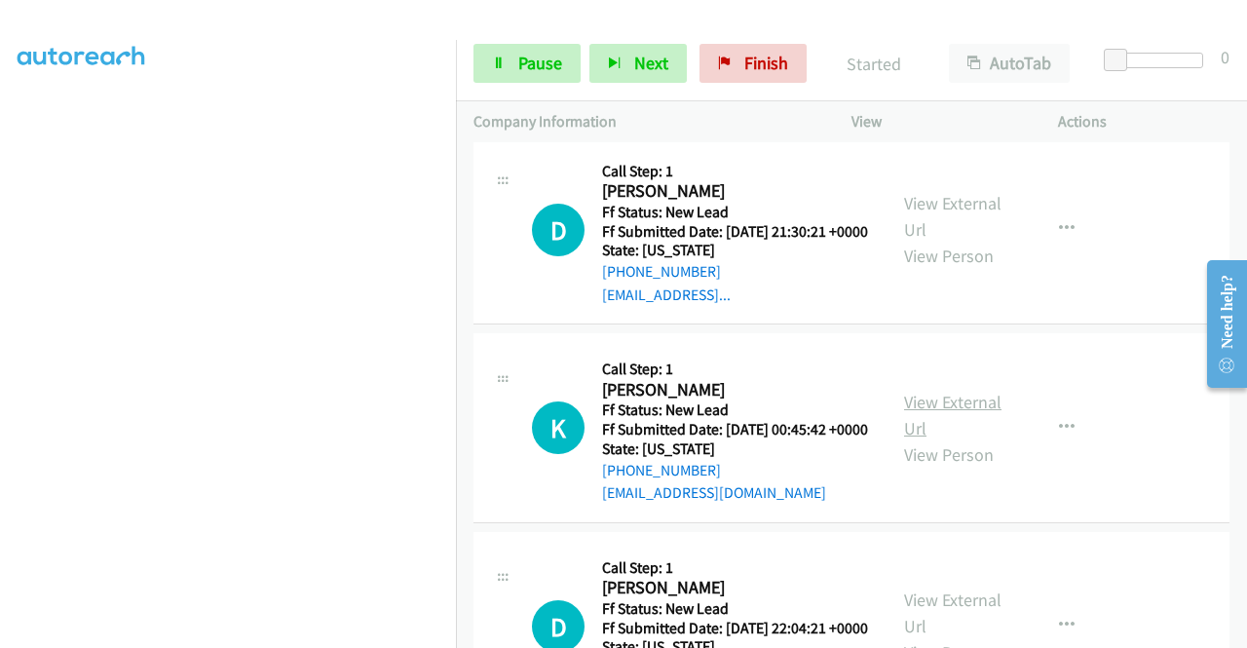
click at [956, 439] on link "View External Url" at bounding box center [952, 415] width 97 height 49
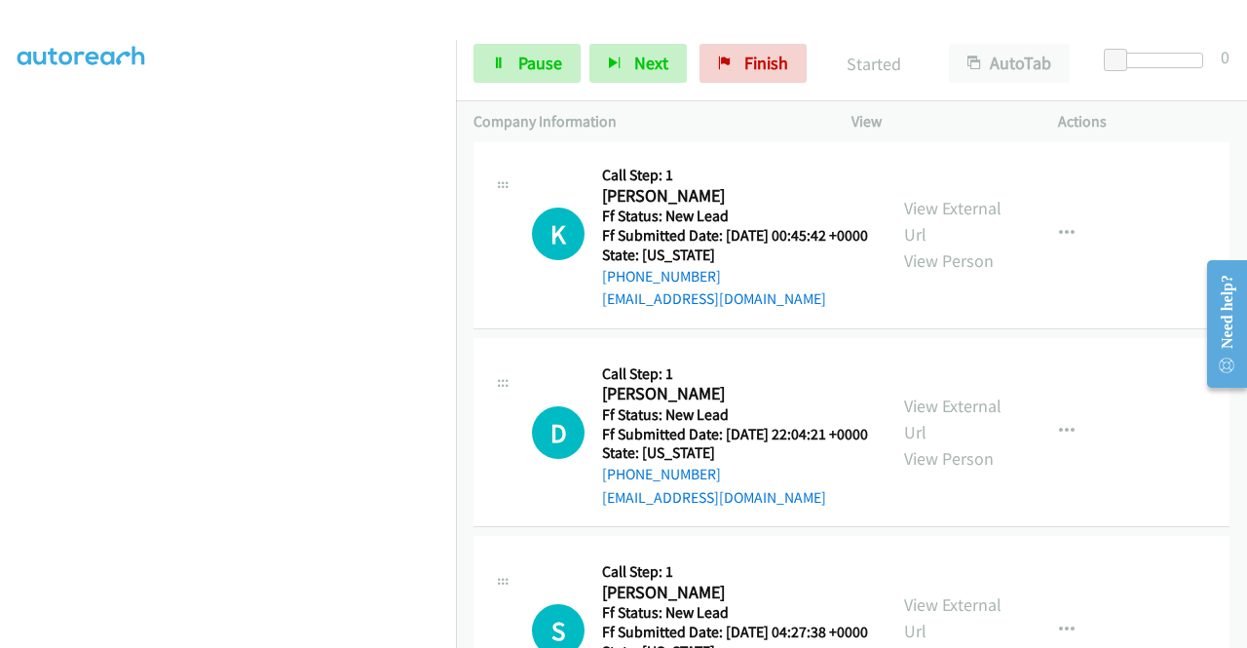
scroll to position [2963, 0]
click at [948, 442] on link "View External Url" at bounding box center [952, 417] width 97 height 49
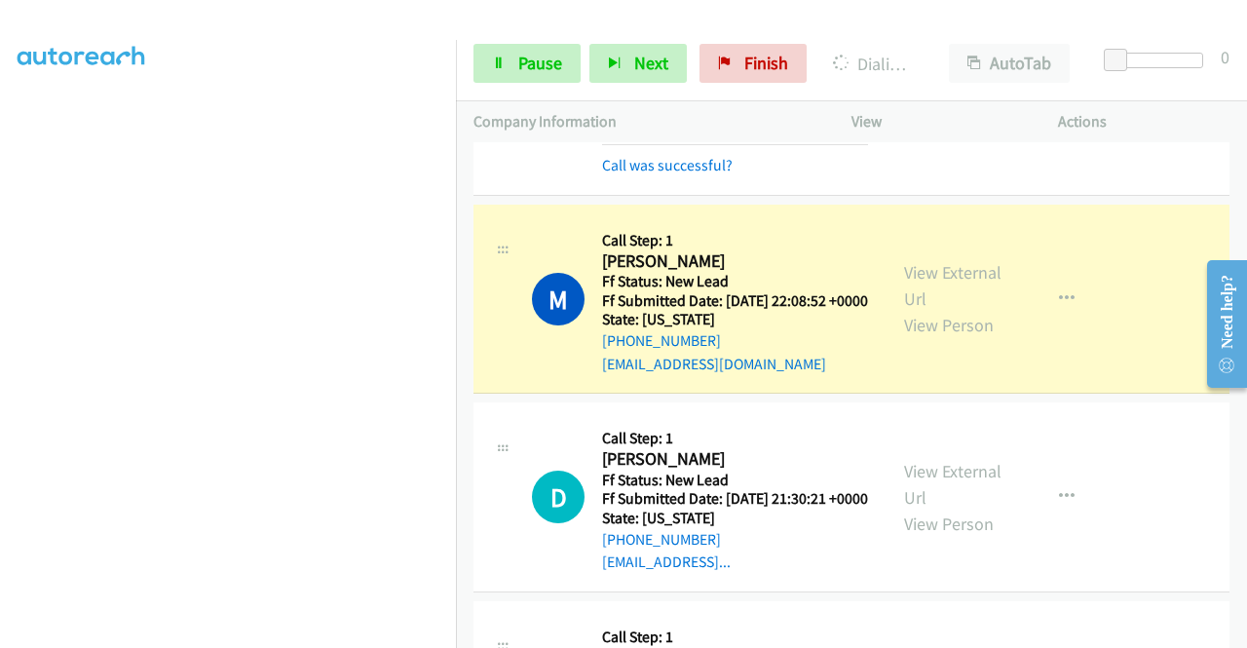
scroll to position [2573, 0]
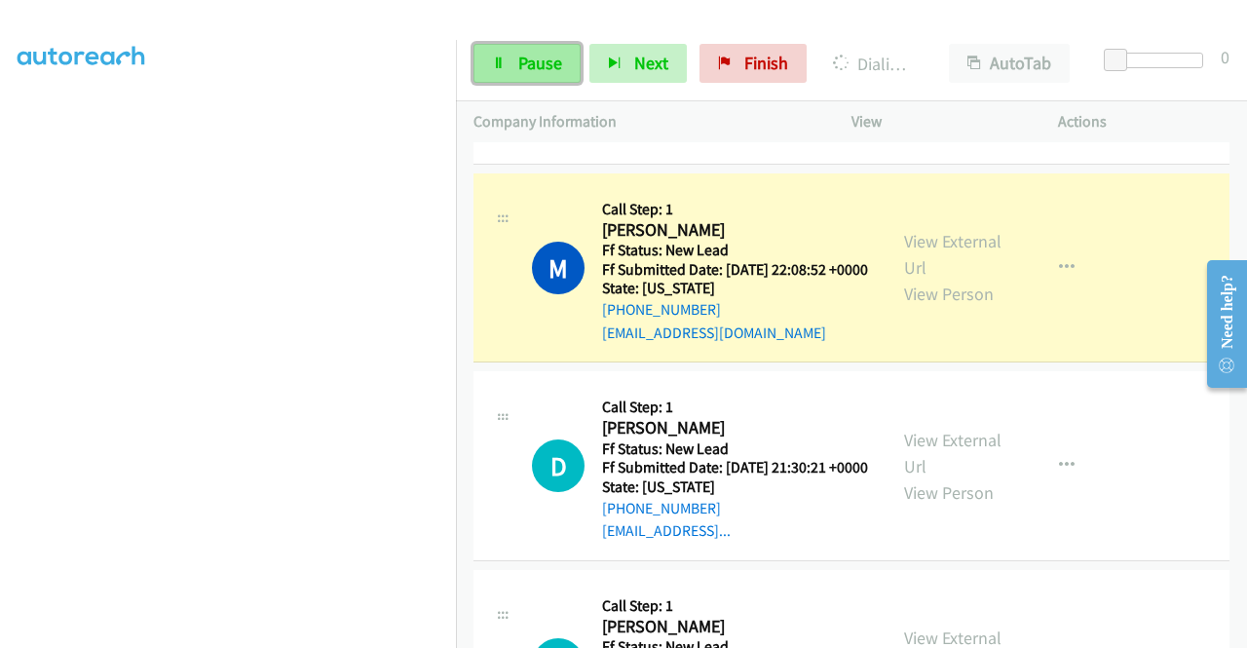
click at [559, 65] on span "Pause" at bounding box center [540, 63] width 44 height 22
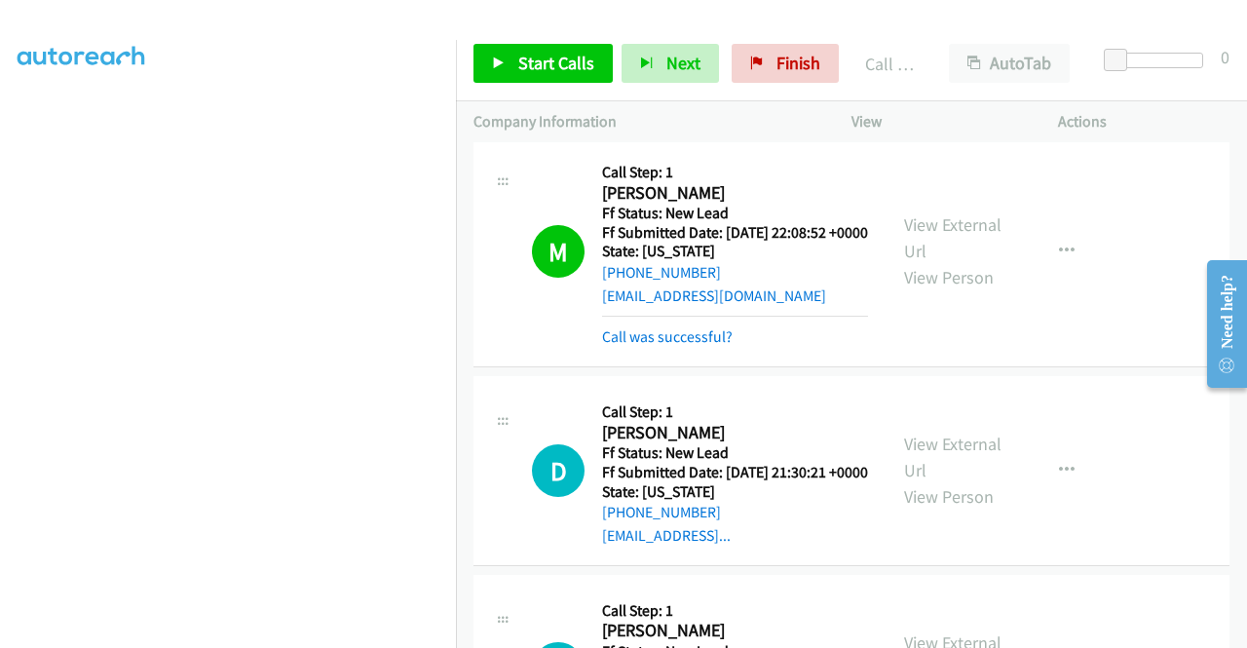
scroll to position [2671, 0]
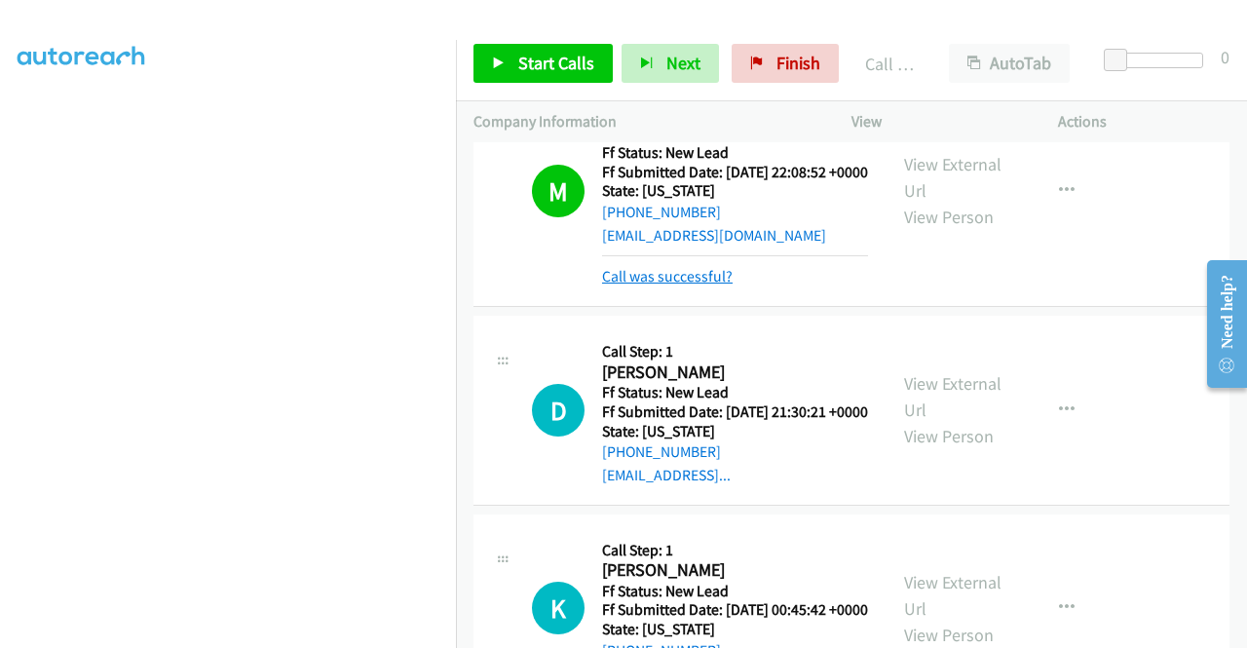
click at [691, 285] on link "Call was successful?" at bounding box center [667, 276] width 131 height 19
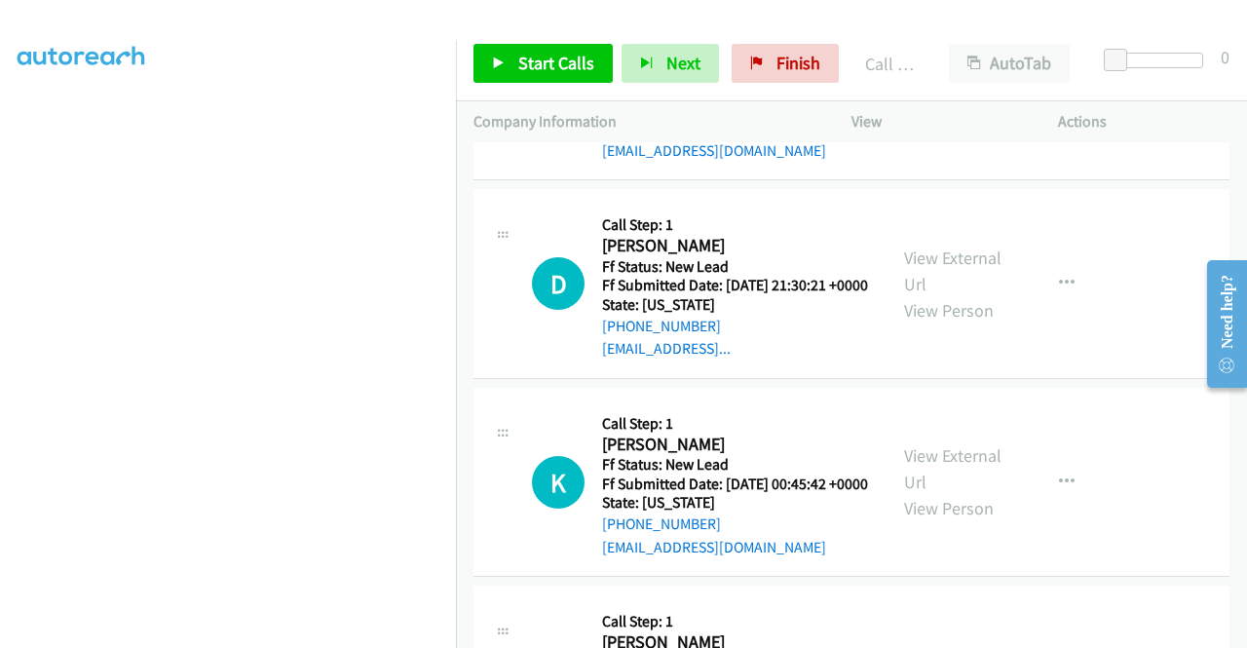
scroll to position [2963, 0]
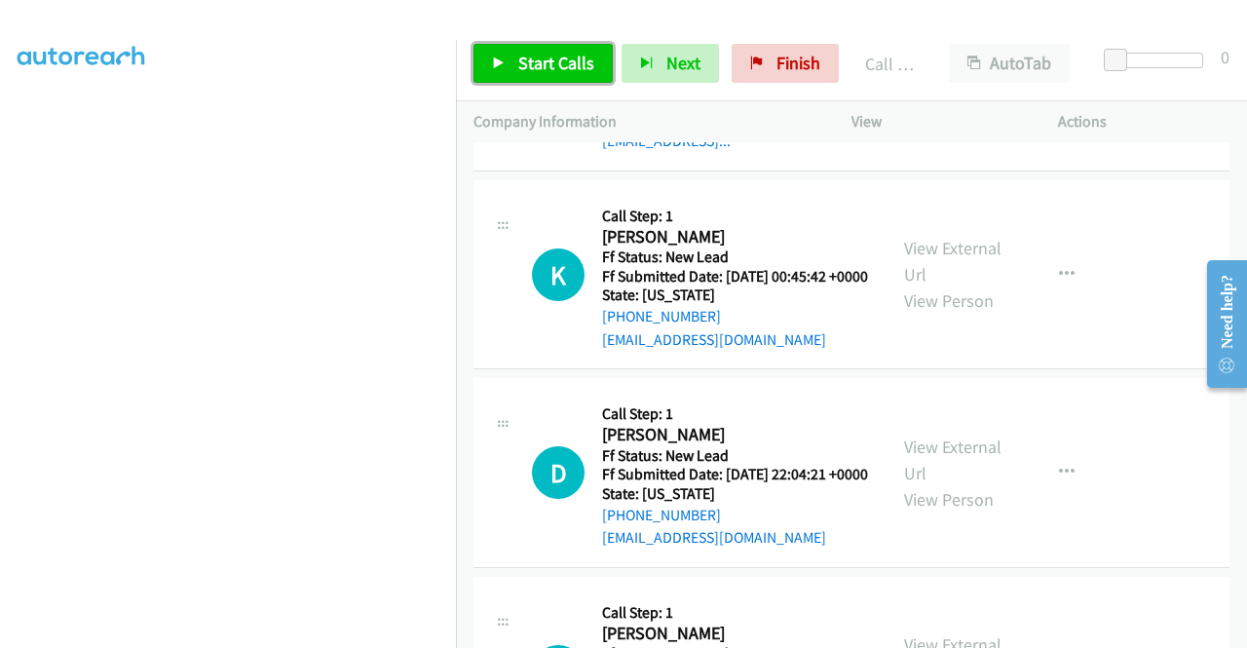
click at [566, 75] on link "Start Calls" at bounding box center [542, 63] width 139 height 39
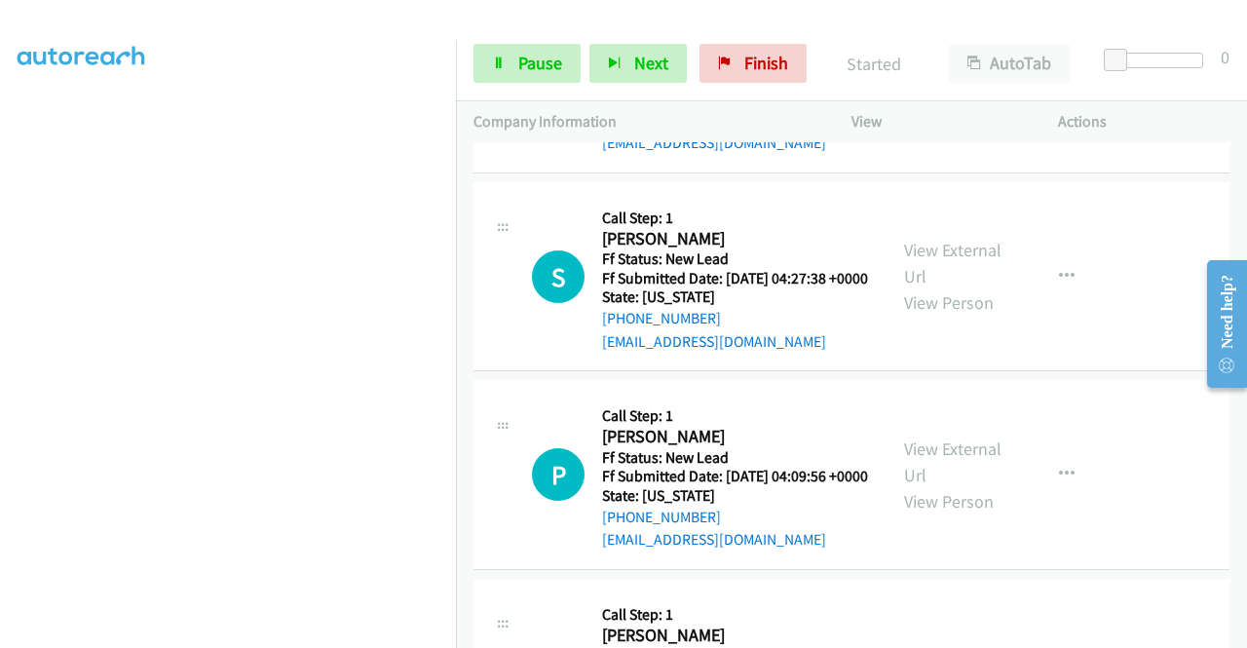
scroll to position [3450, 0]
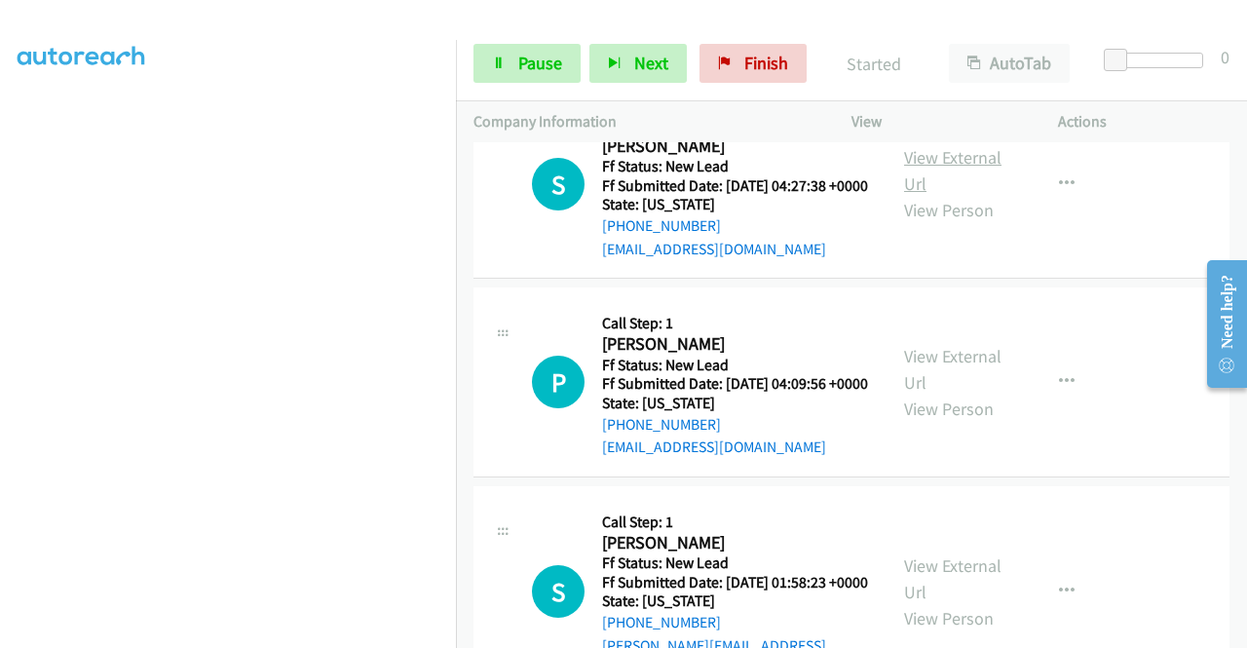
click at [949, 195] on link "View External Url" at bounding box center [952, 170] width 97 height 49
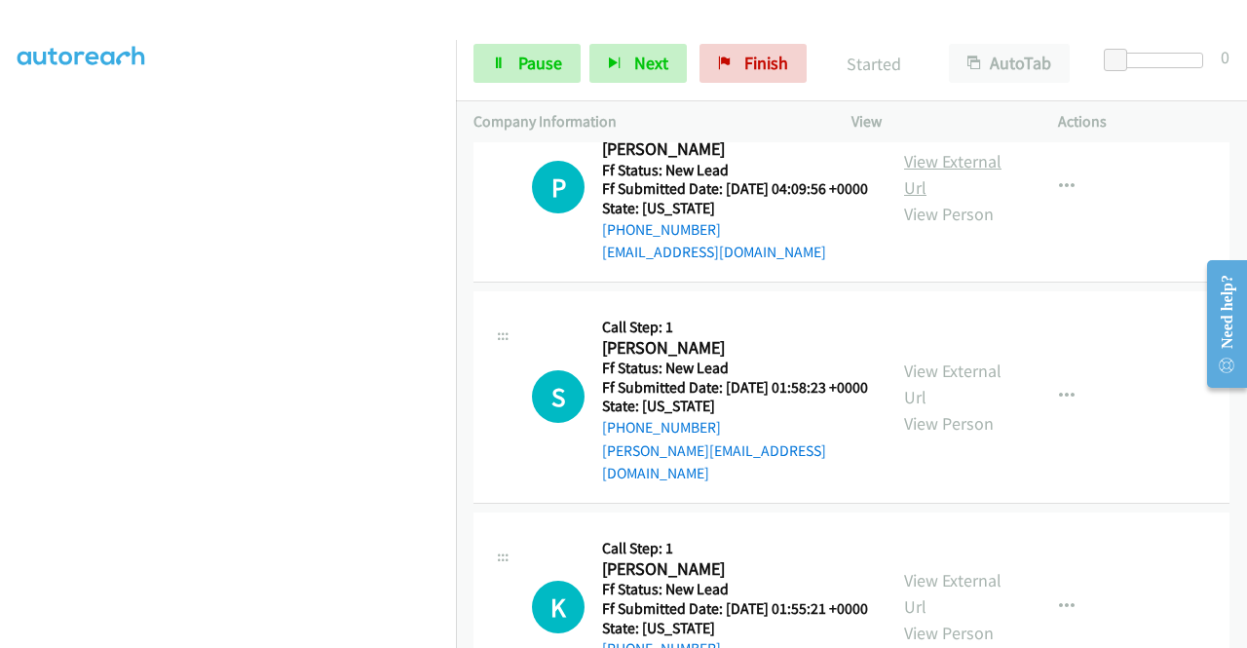
click at [943, 199] on link "View External Url" at bounding box center [952, 174] width 97 height 49
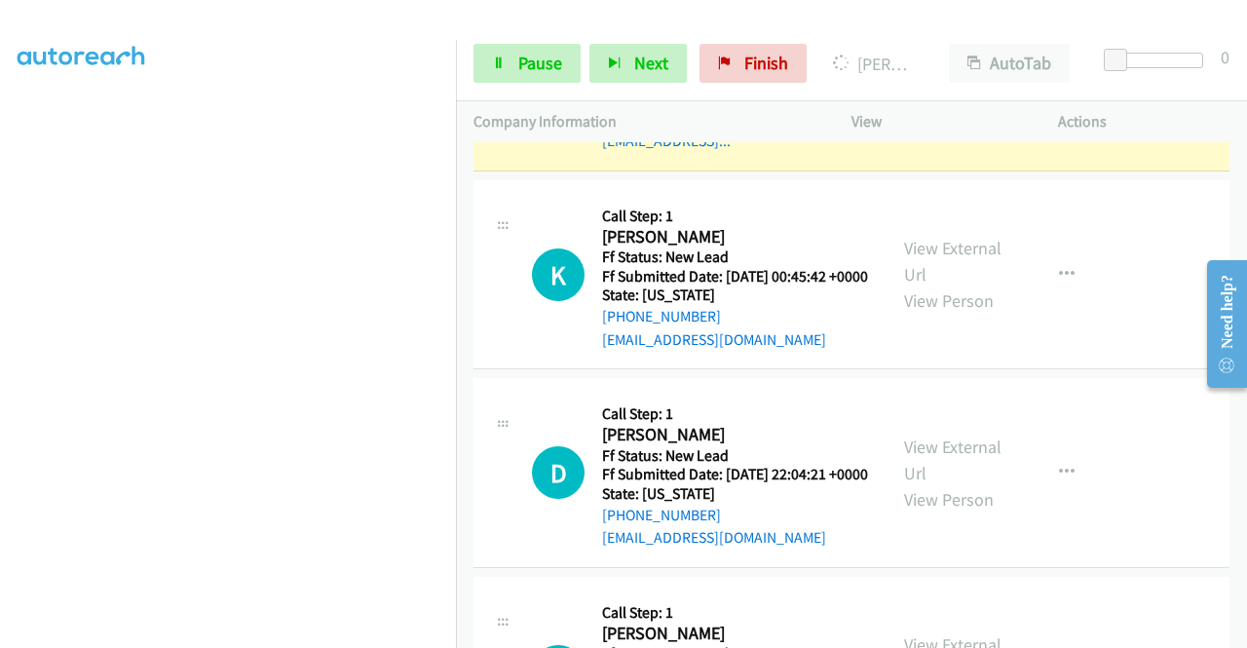
scroll to position [3060, 0]
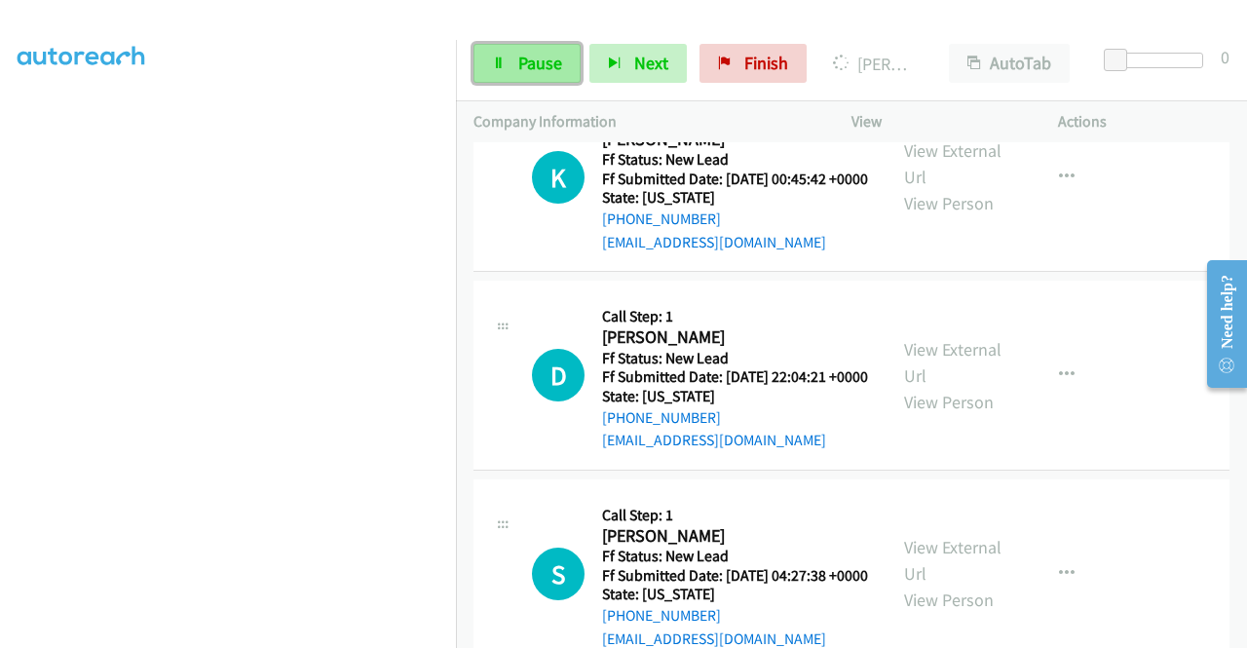
click at [551, 64] on span "Pause" at bounding box center [540, 63] width 44 height 22
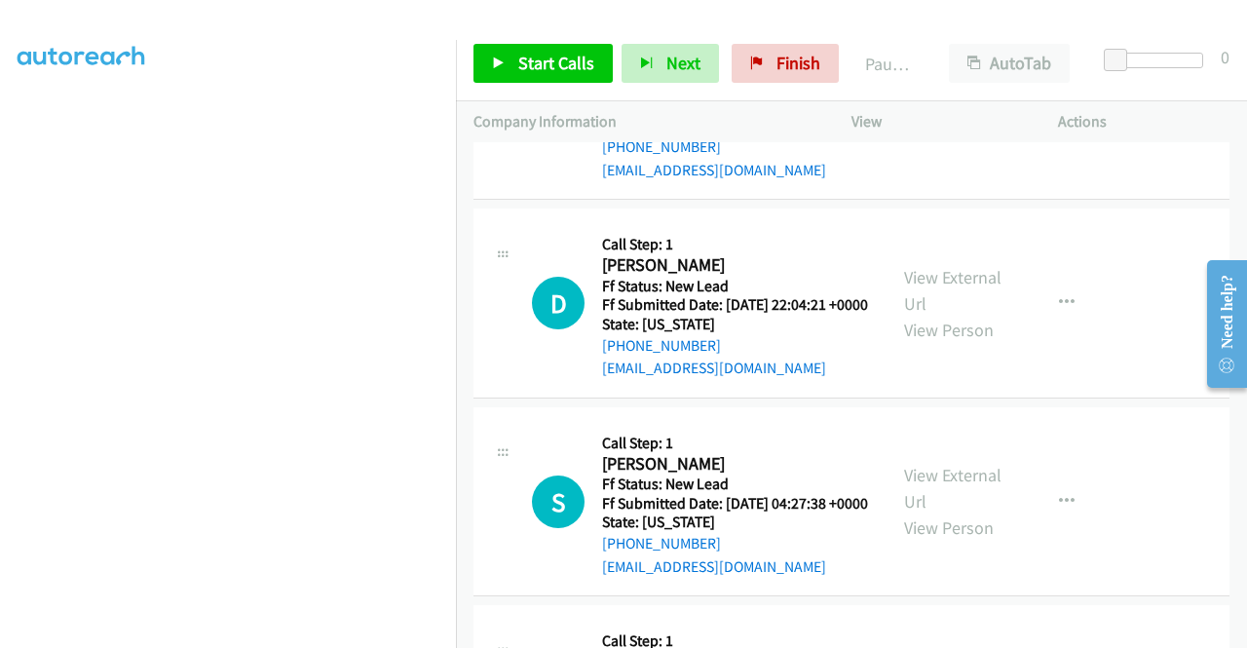
scroll to position [3158, 0]
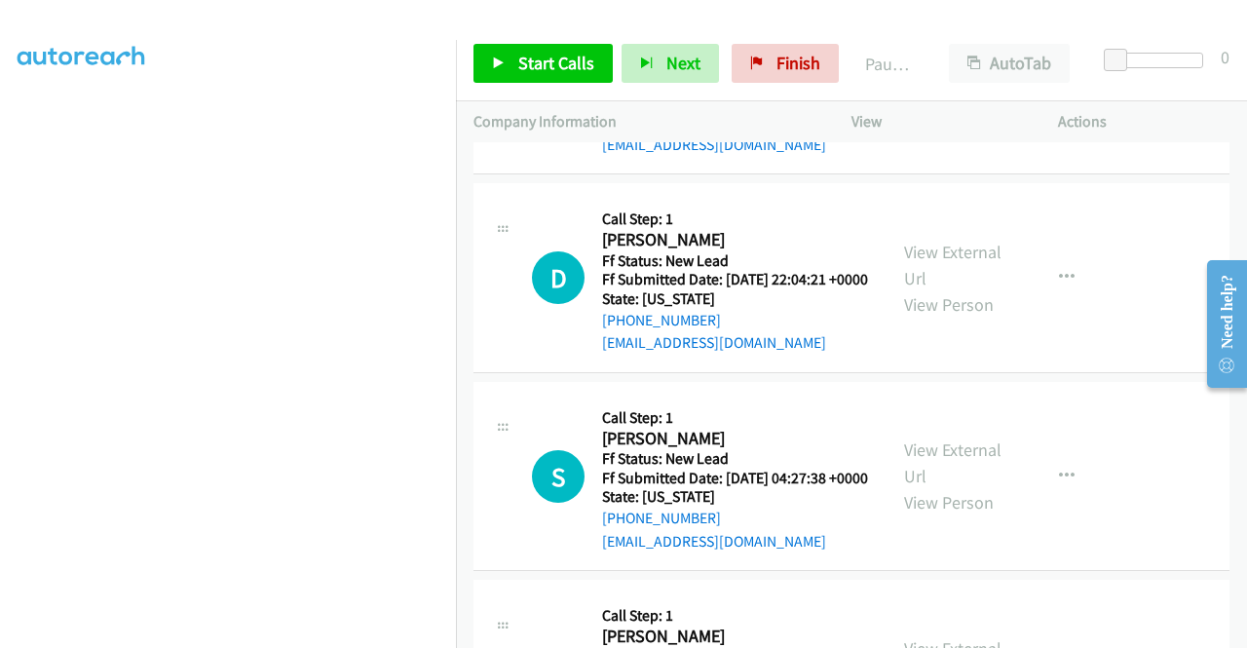
drag, startPoint x: 740, startPoint y: 327, endPoint x: 618, endPoint y: 339, distance: 122.3
click at [618, 133] on div "[PHONE_NUMBER]" at bounding box center [735, 121] width 266 height 23
copy link "[PHONE_NUMBER]"
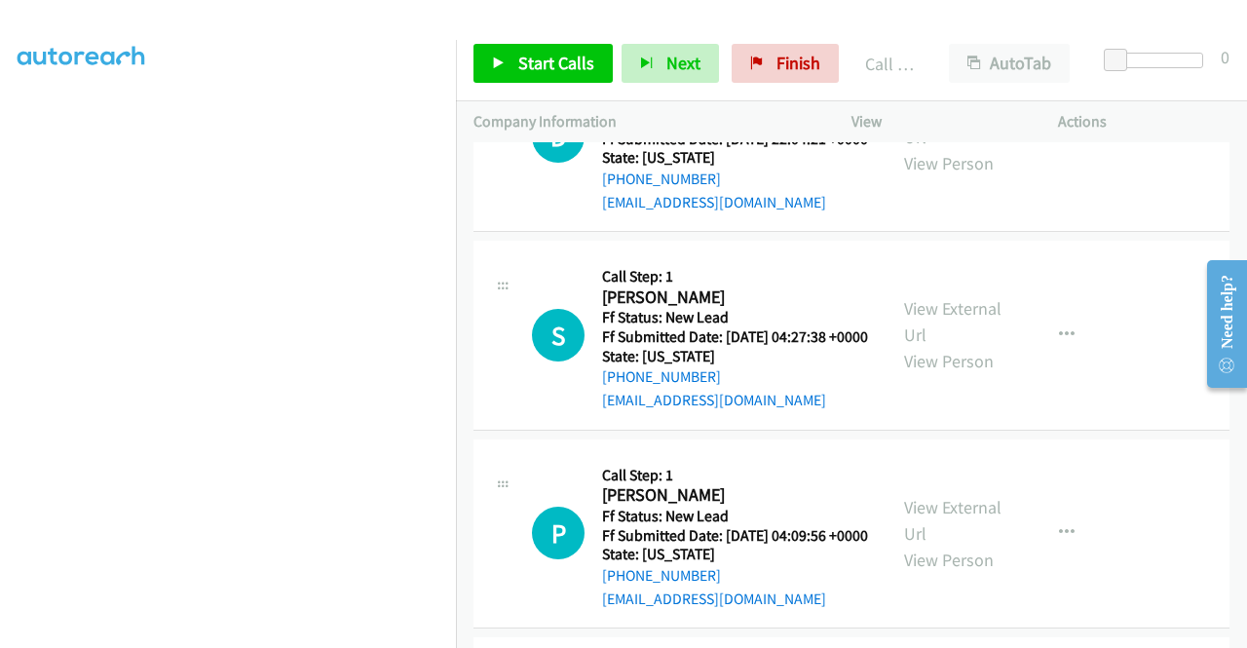
scroll to position [3352, 0]
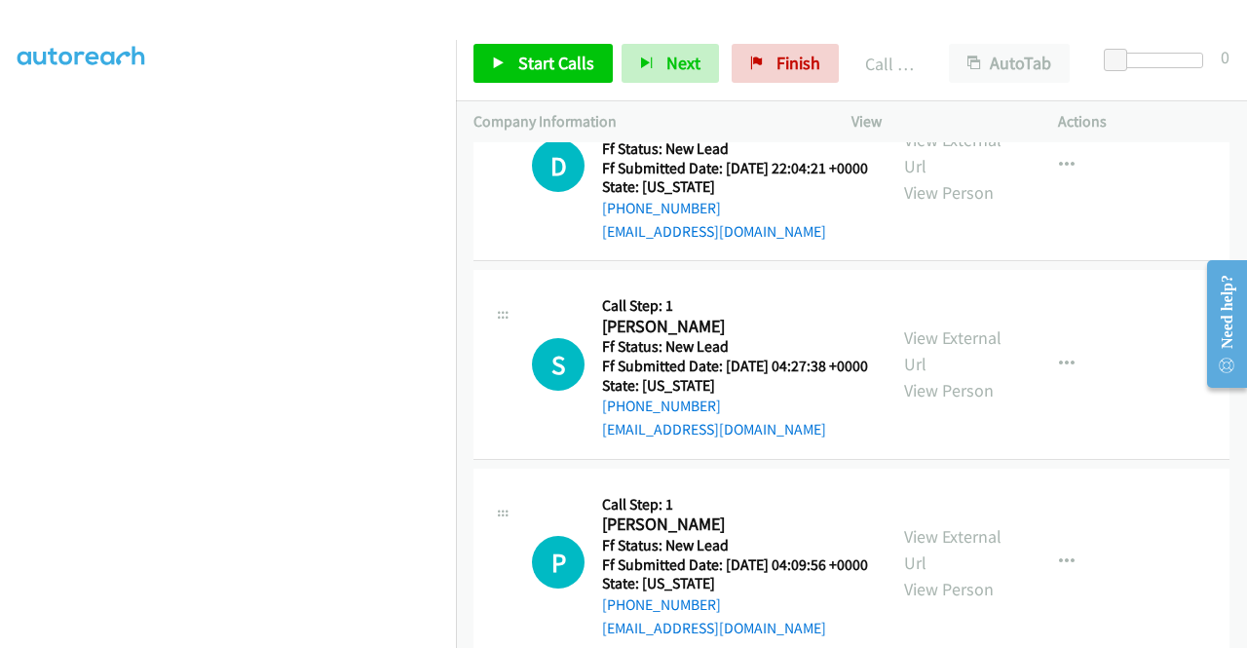
click at [518, 56] on span "Start Calls" at bounding box center [556, 63] width 76 height 22
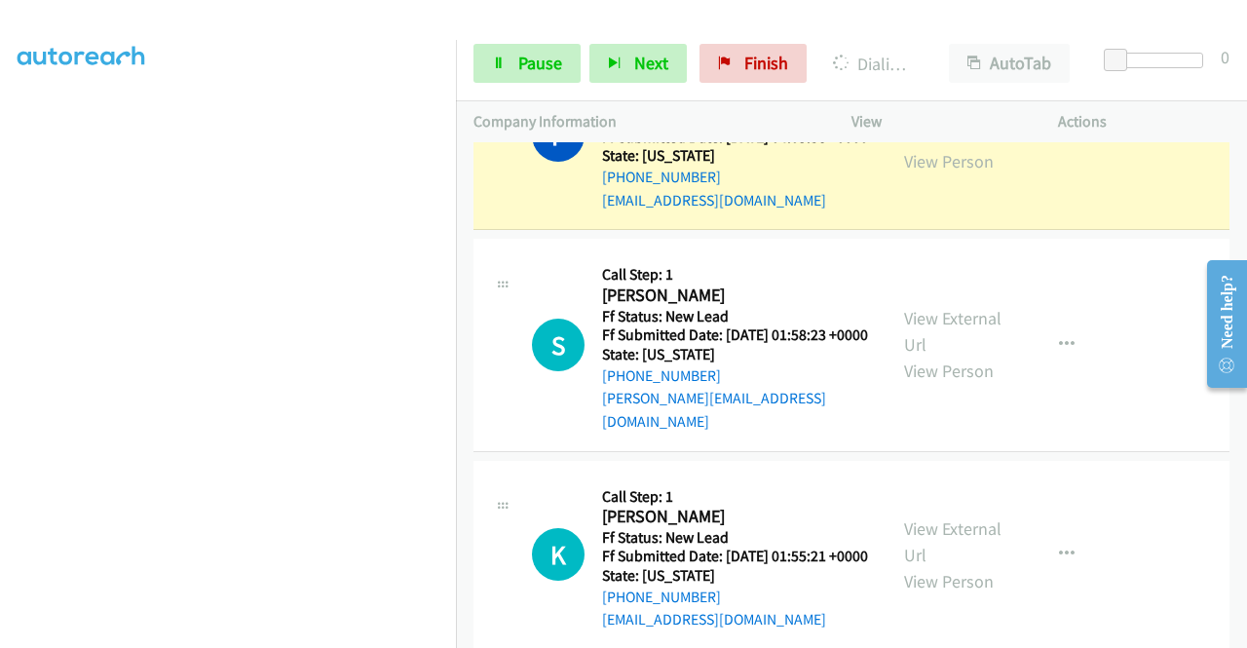
scroll to position [3742, 0]
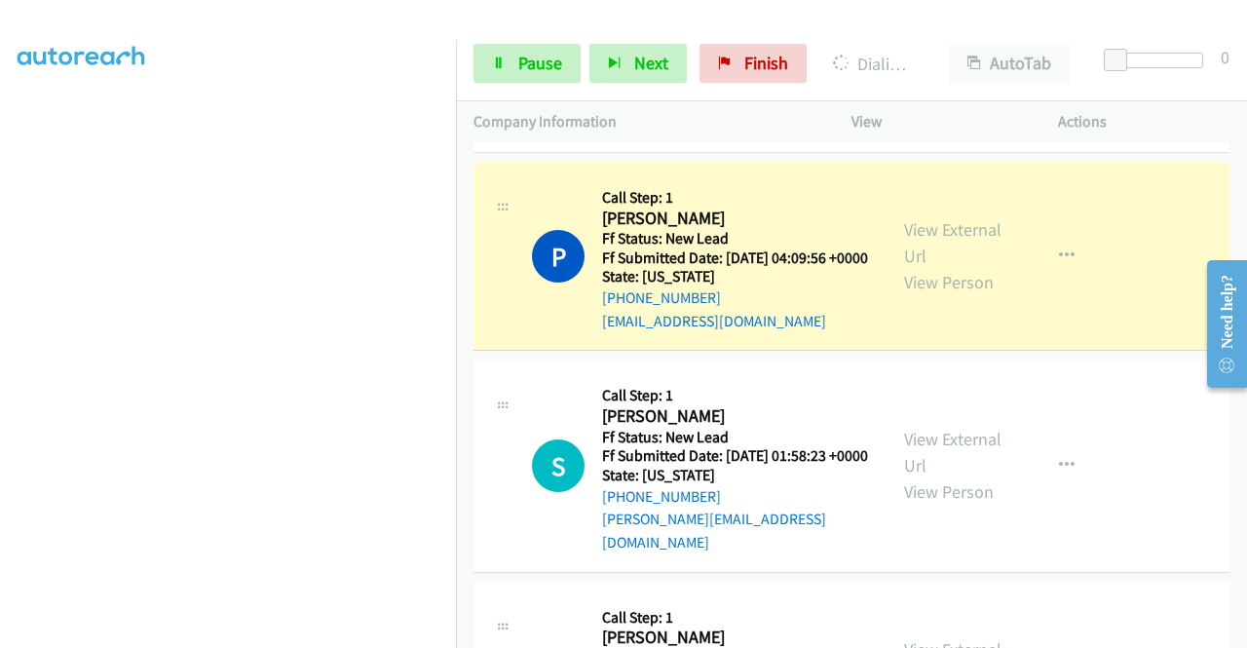
click at [536, 85] on div "Start Calls Pause Next Finish Dialing [PERSON_NAME] AutoTab AutoTab 0" at bounding box center [851, 63] width 791 height 75
click at [531, 65] on span "Pause" at bounding box center [540, 63] width 44 height 22
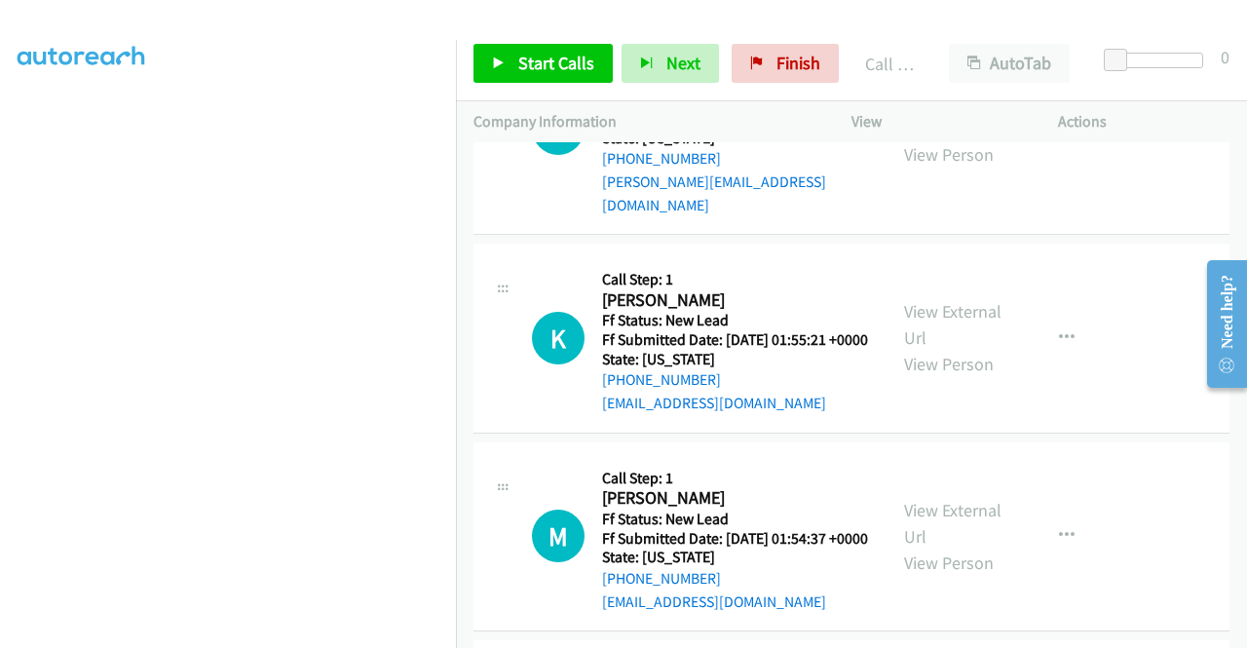
scroll to position [4132, 0]
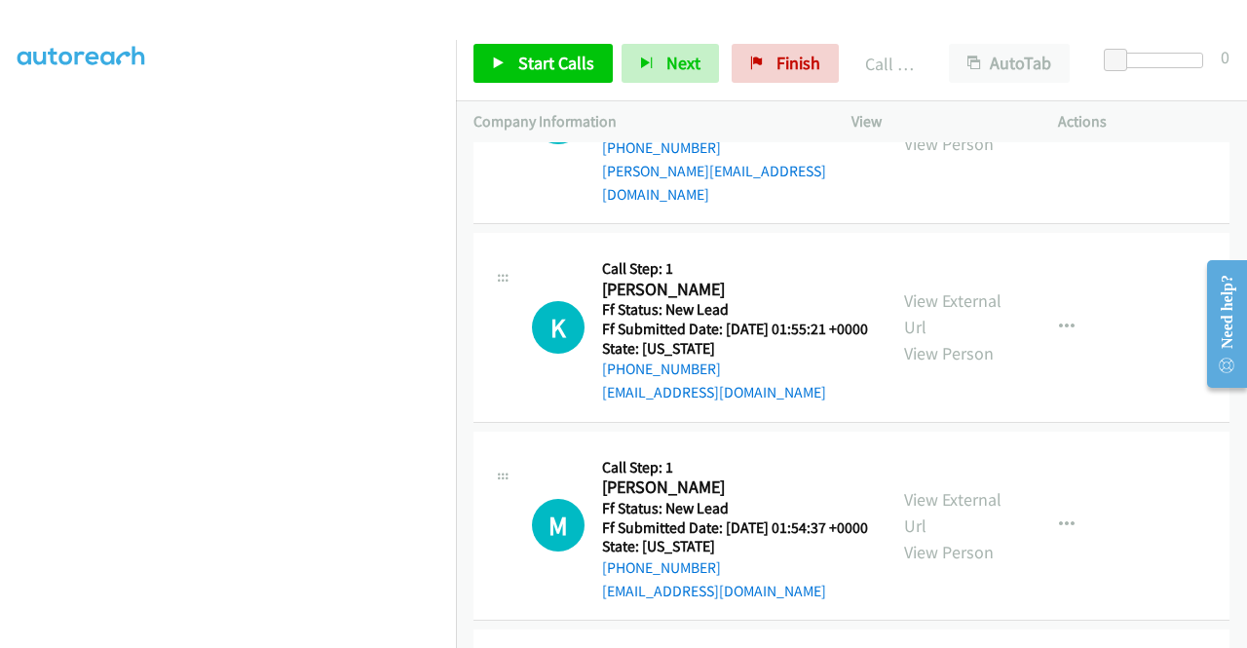
click at [933, 129] on link "View External Url" at bounding box center [952, 104] width 97 height 49
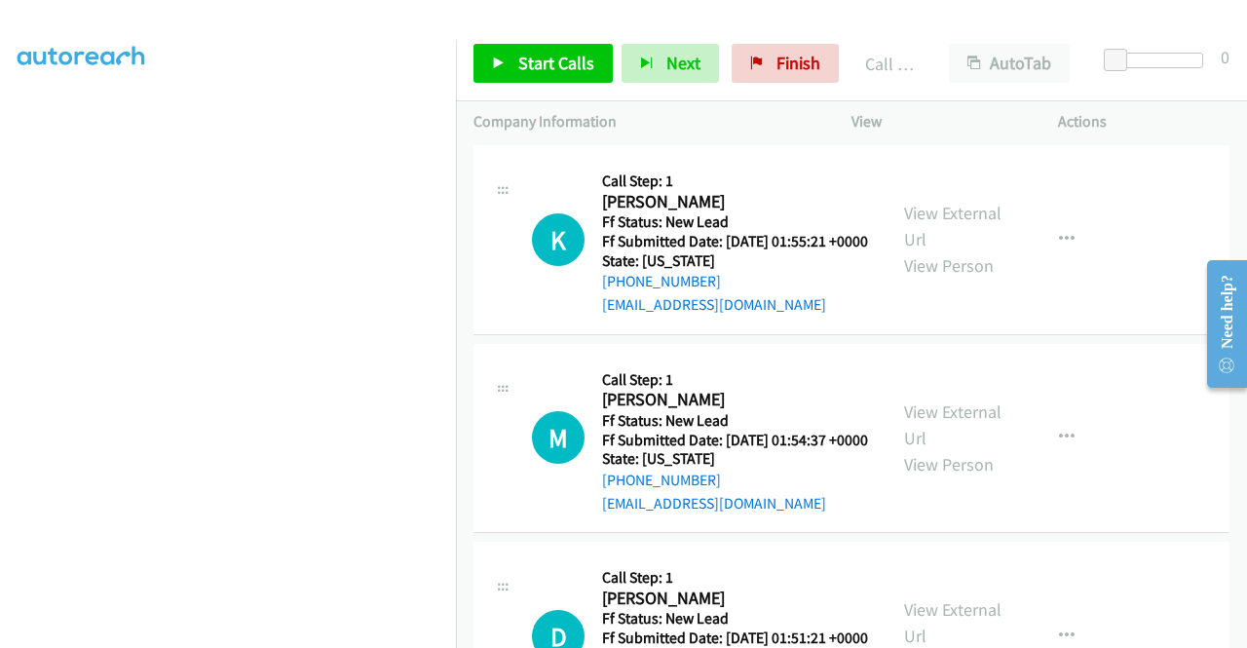
scroll to position [4326, 0]
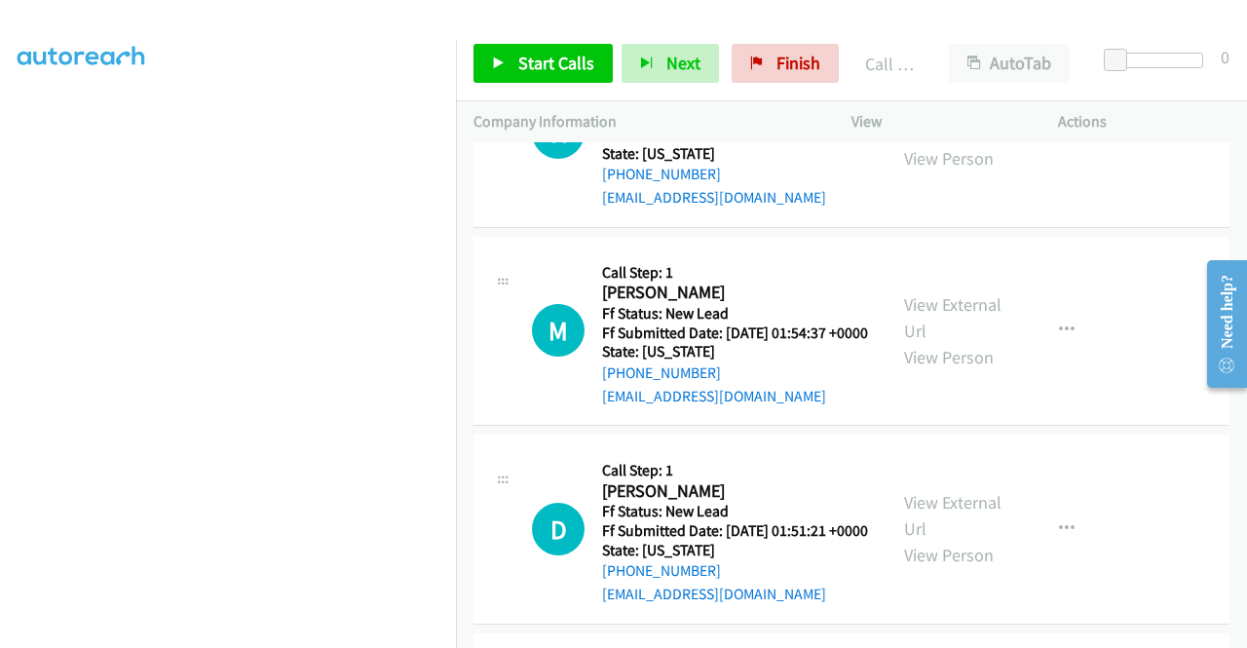
click at [977, 143] on link "View External Url" at bounding box center [952, 118] width 97 height 49
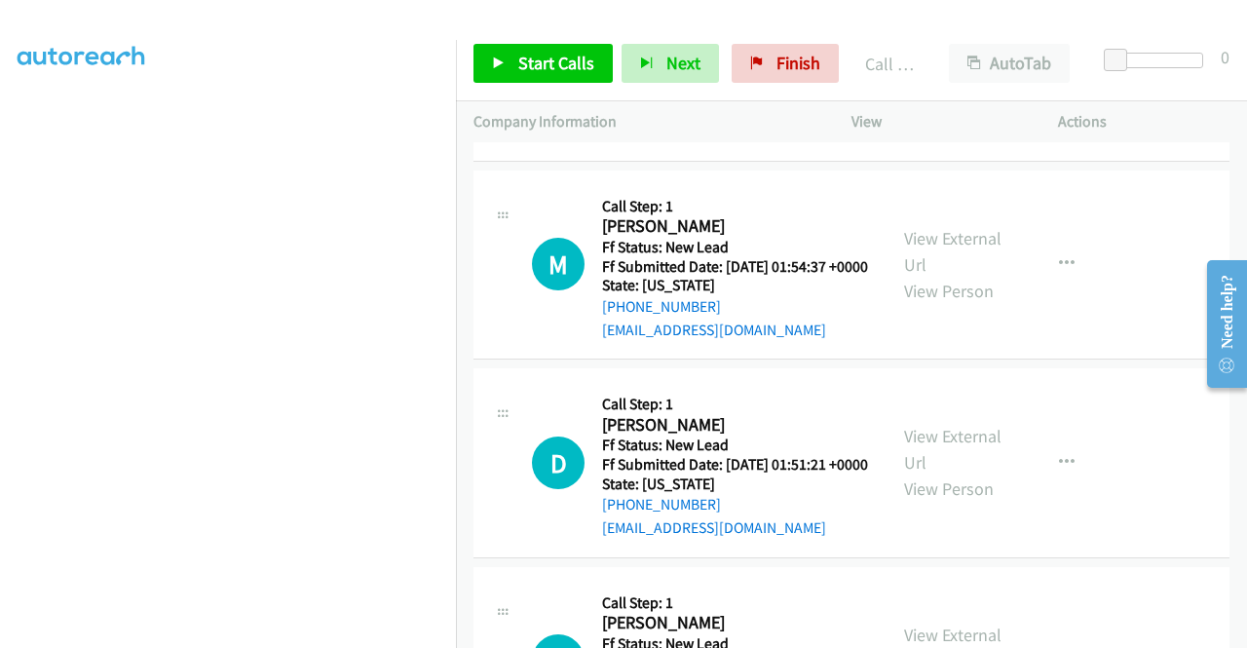
scroll to position [4424, 0]
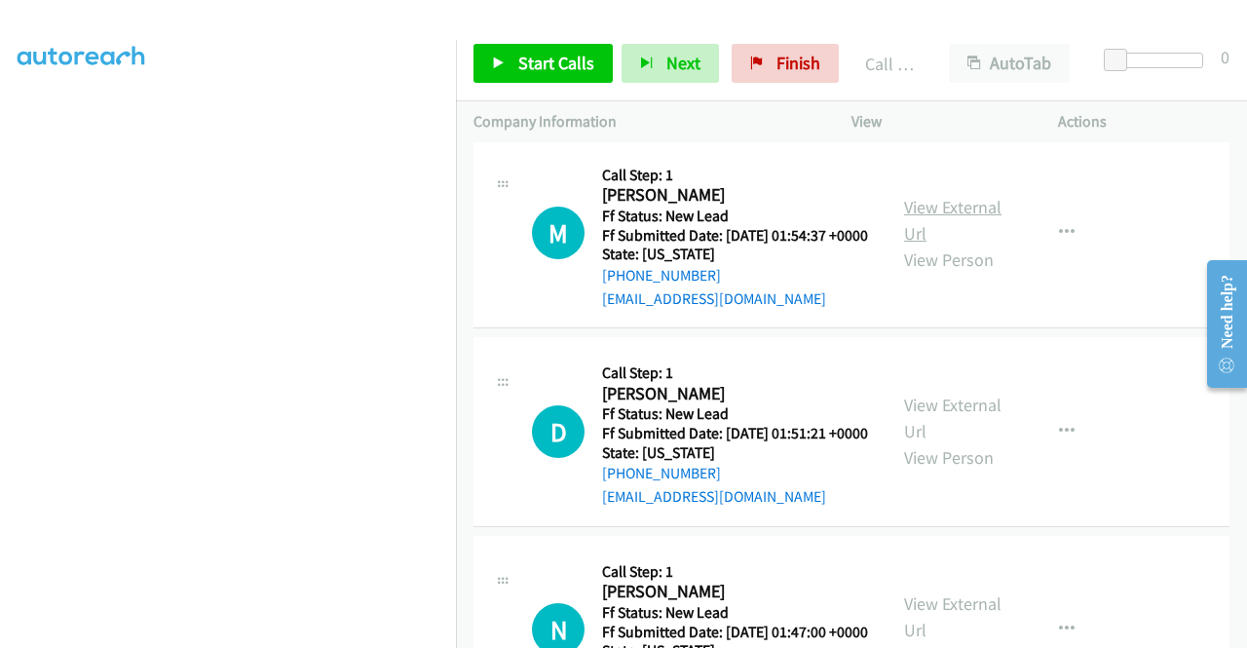
click at [963, 244] on link "View External Url" at bounding box center [952, 220] width 97 height 49
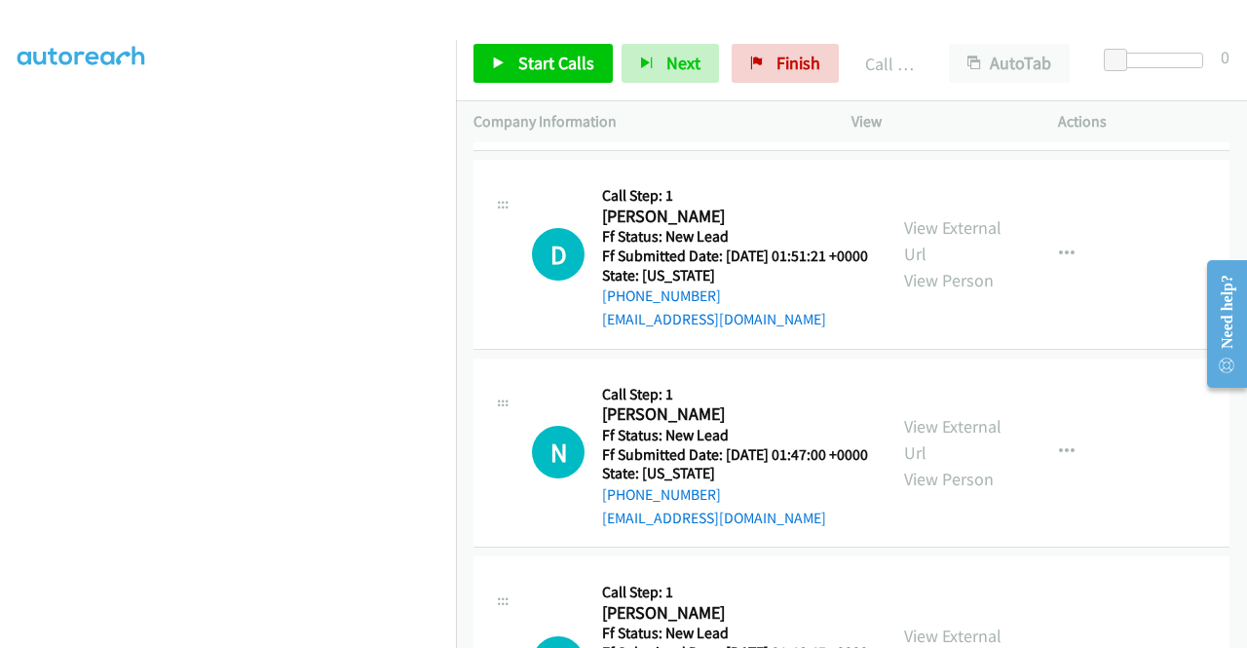
scroll to position [4618, 0]
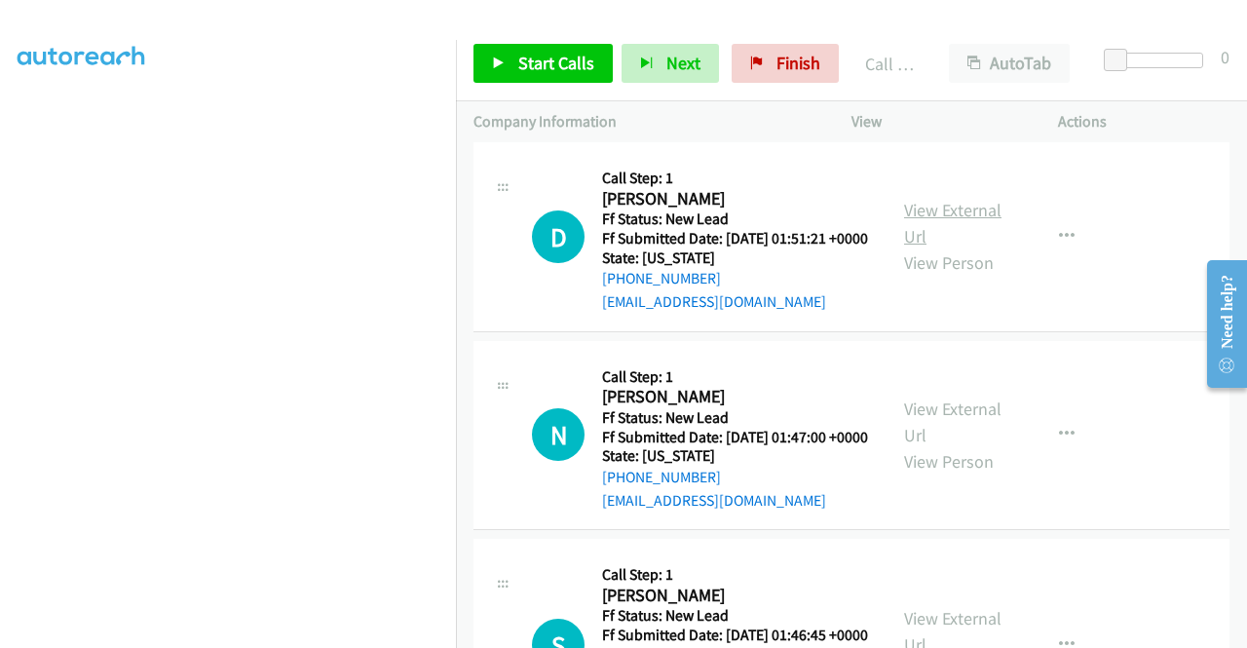
click at [966, 247] on link "View External Url" at bounding box center [952, 223] width 97 height 49
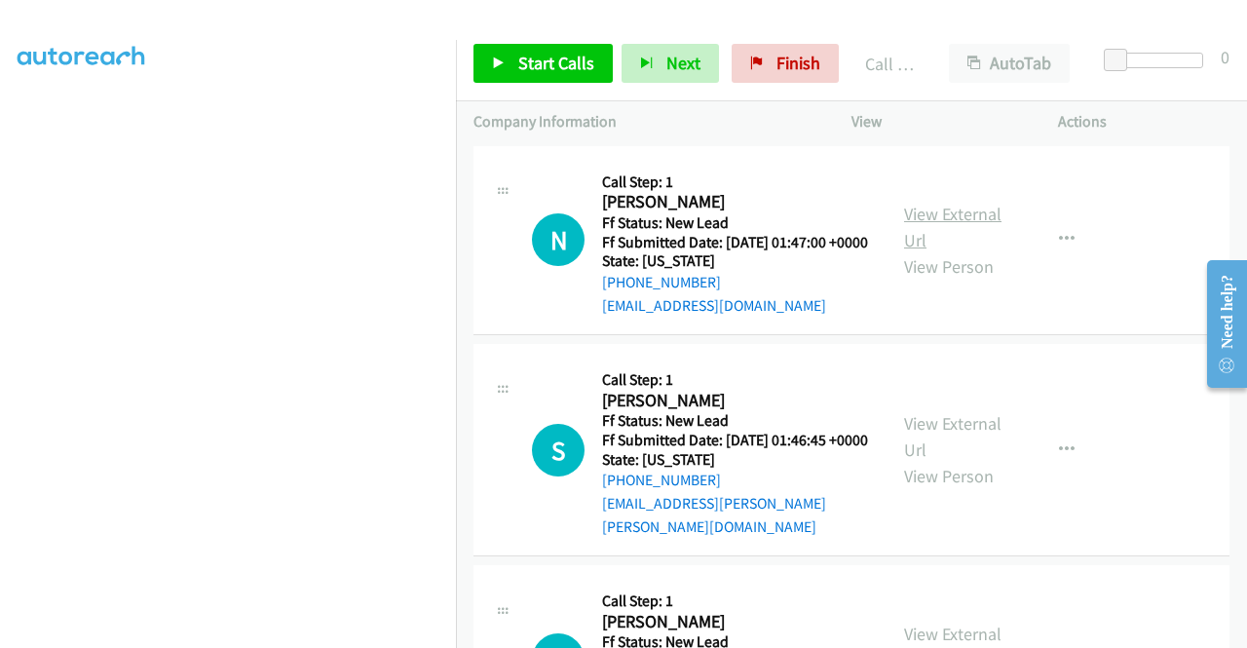
click at [956, 251] on link "View External Url" at bounding box center [952, 227] width 97 height 49
click at [571, 52] on span "Start Calls" at bounding box center [556, 63] width 76 height 22
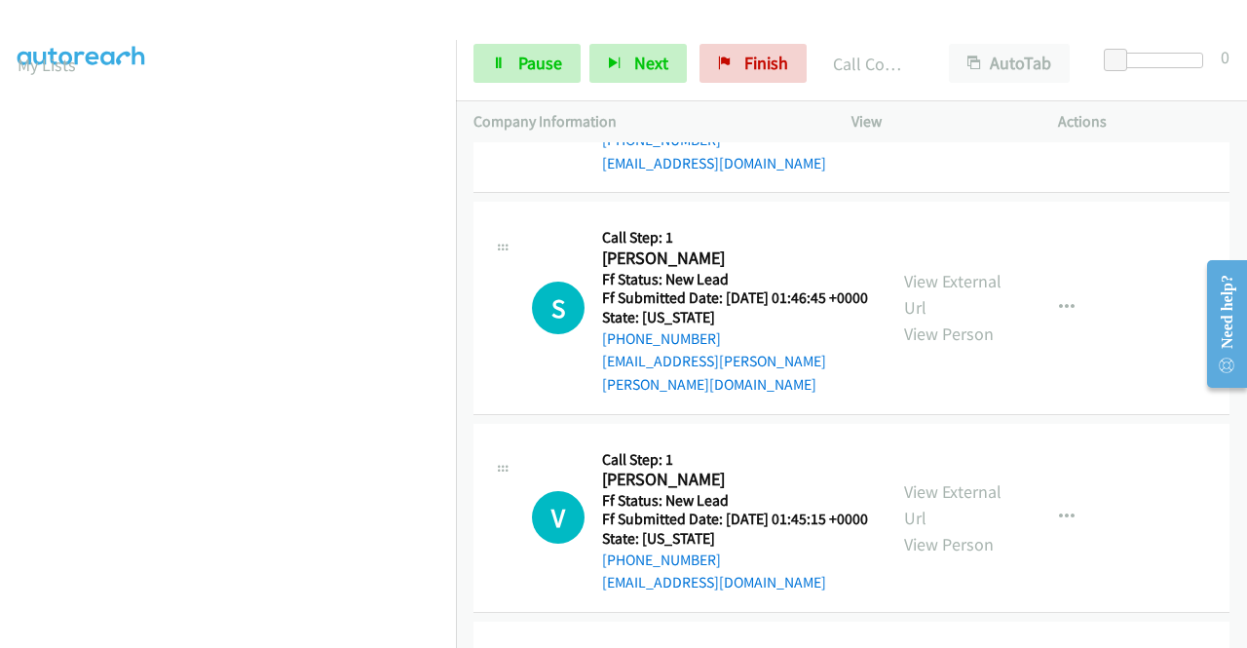
scroll to position [5008, 0]
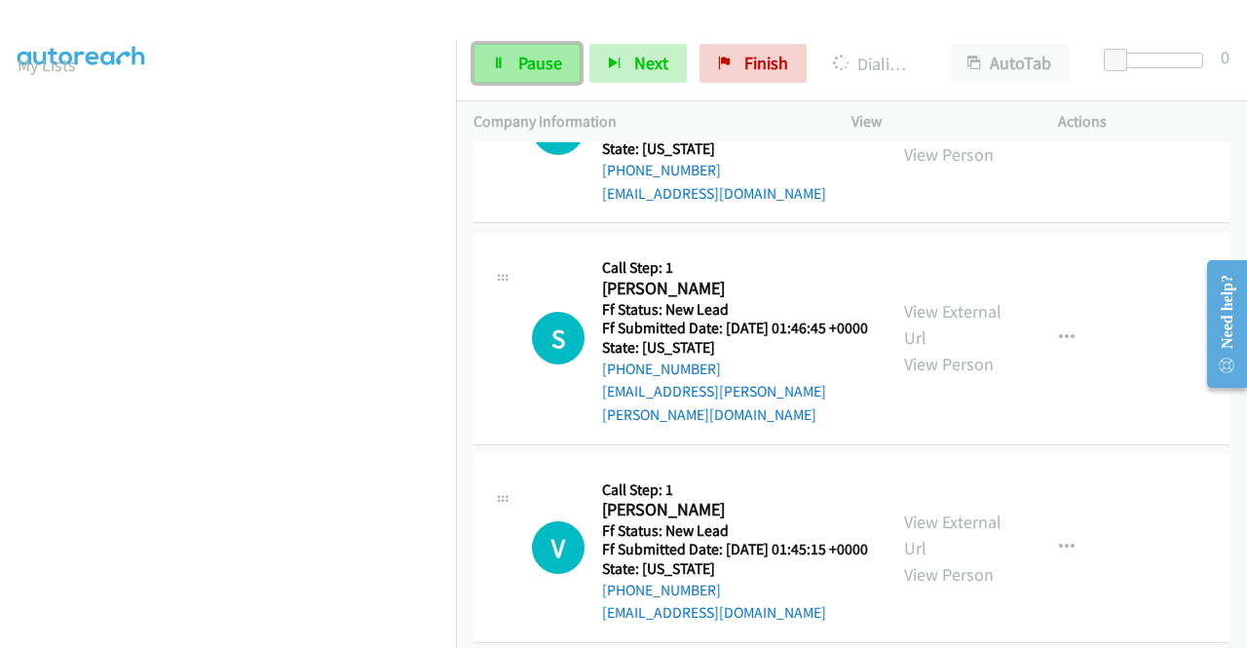
click at [533, 63] on span "Pause" at bounding box center [540, 63] width 44 height 22
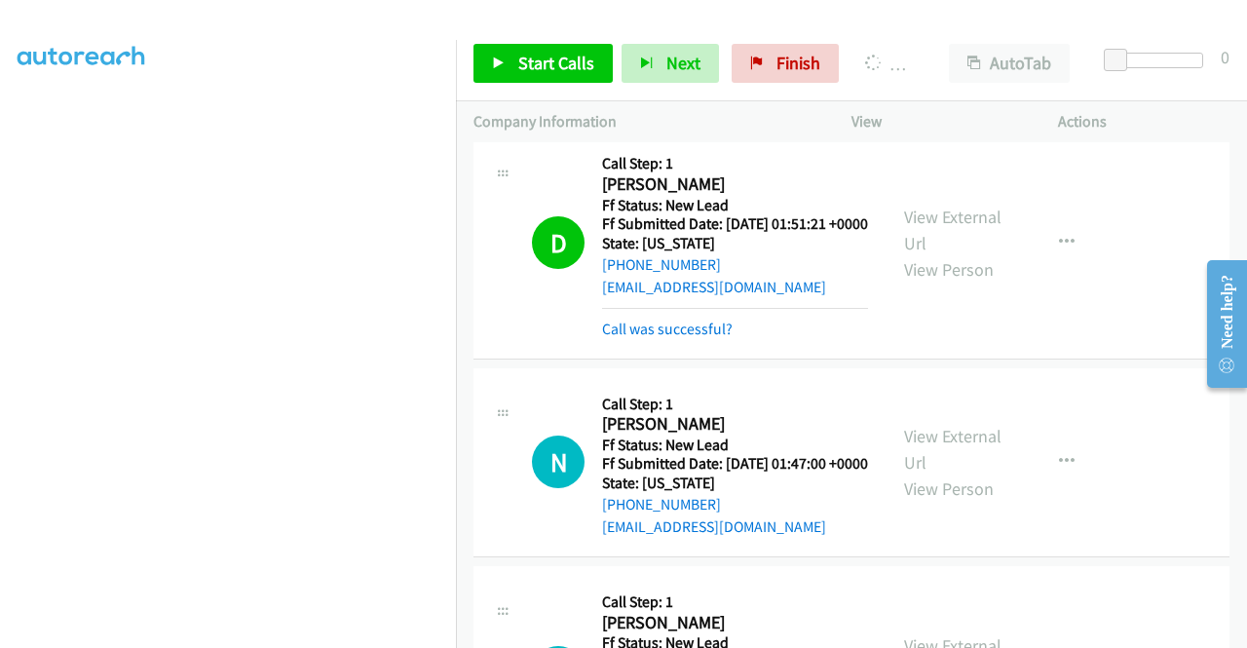
scroll to position [402, 0]
